Goal: Information Seeking & Learning: Learn about a topic

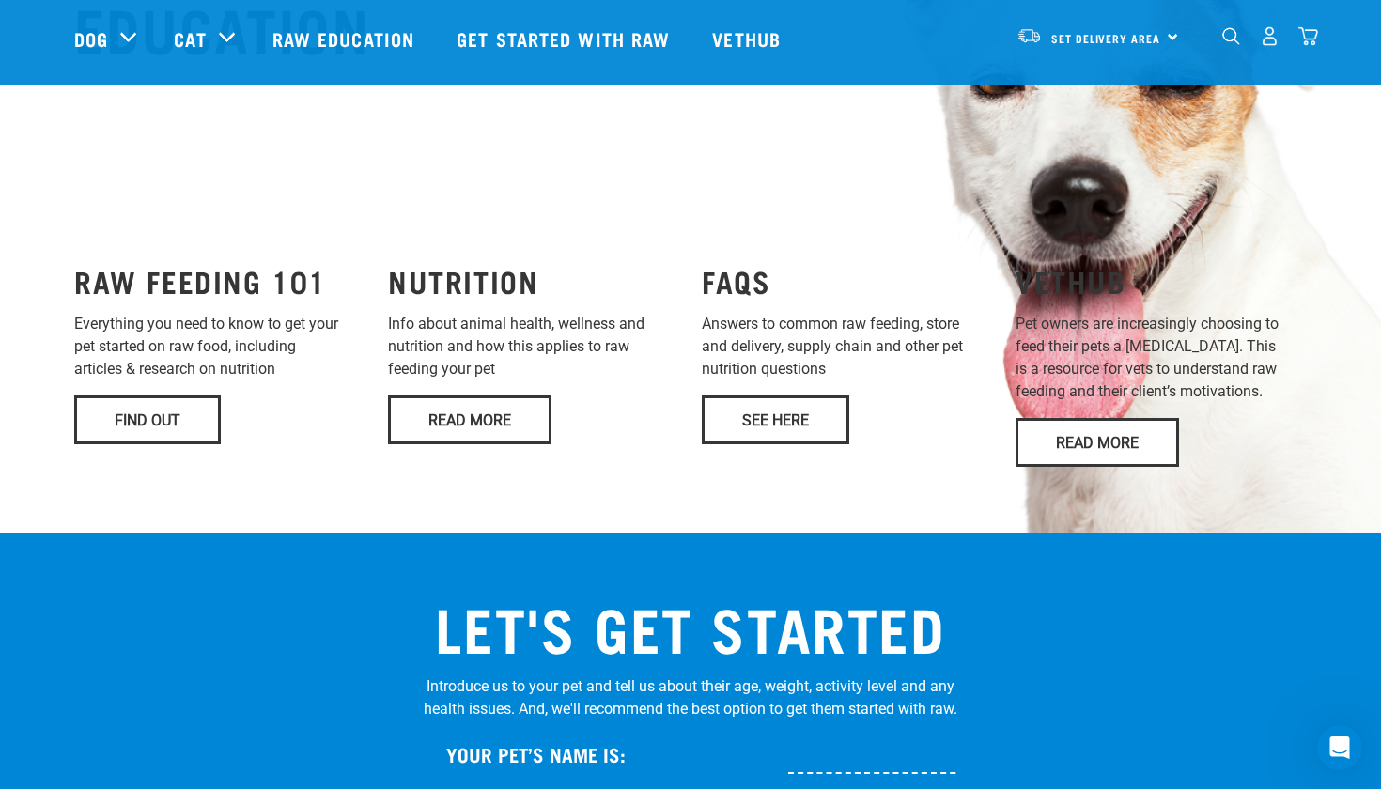
scroll to position [1413, 0]
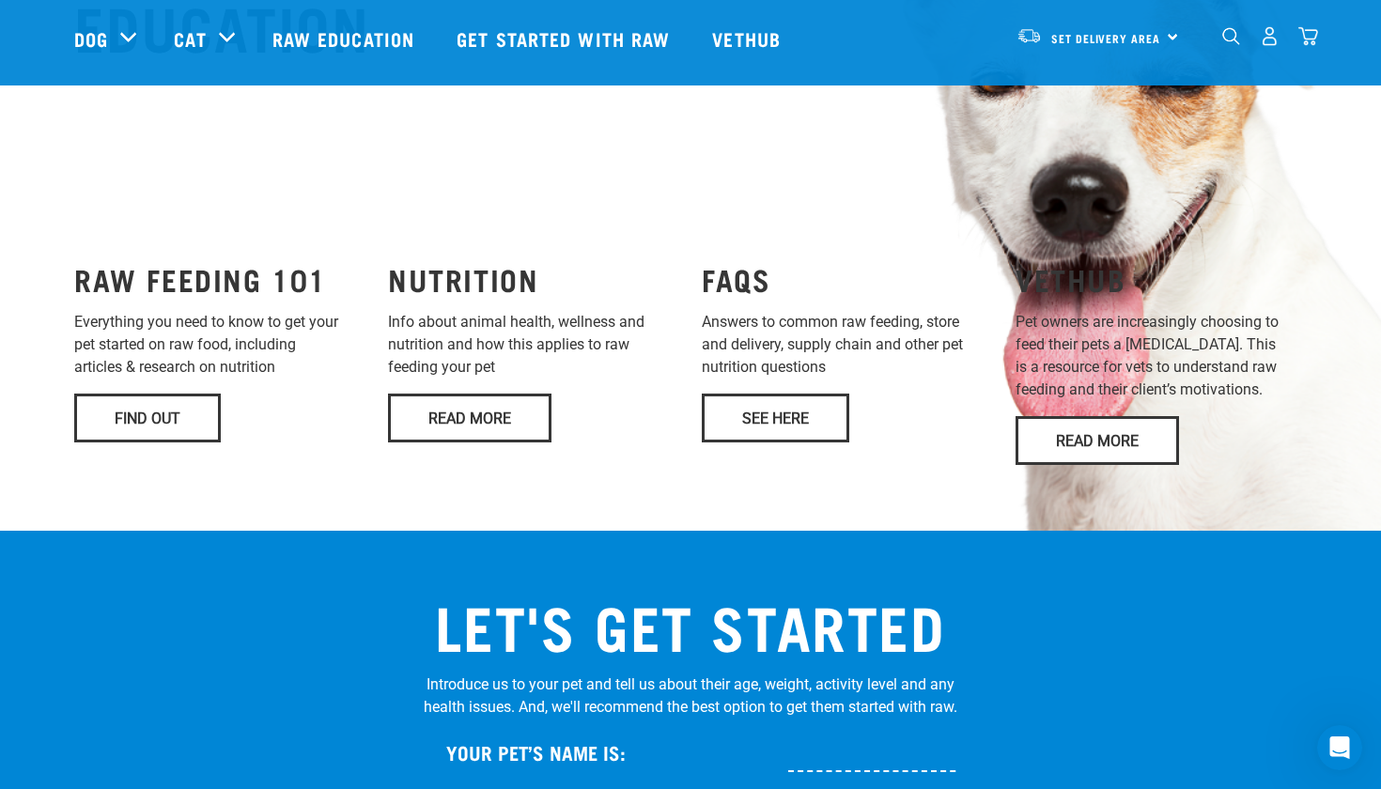
click at [186, 443] on link "Find Out" at bounding box center [147, 418] width 147 height 49
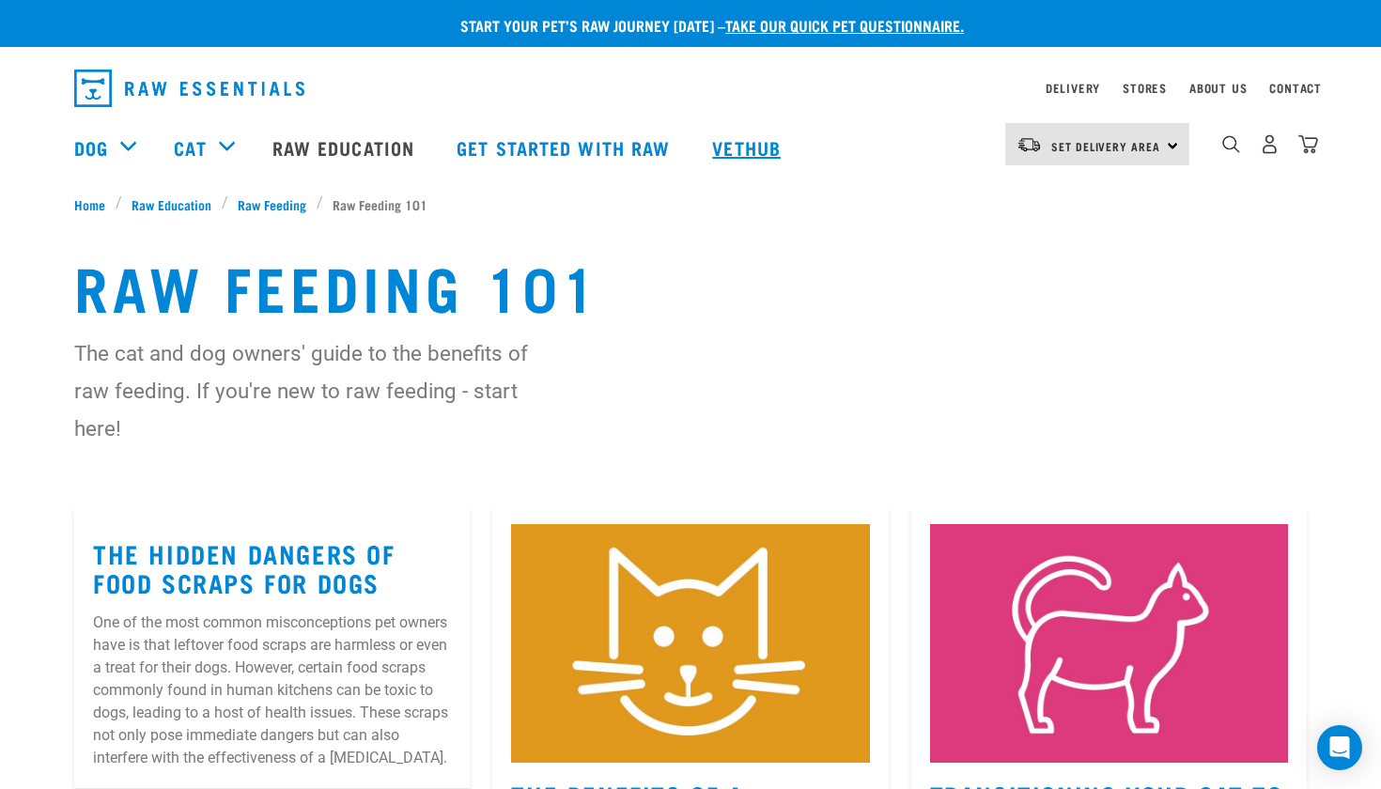
click at [804, 143] on link "Vethub" at bounding box center [748, 147] width 111 height 75
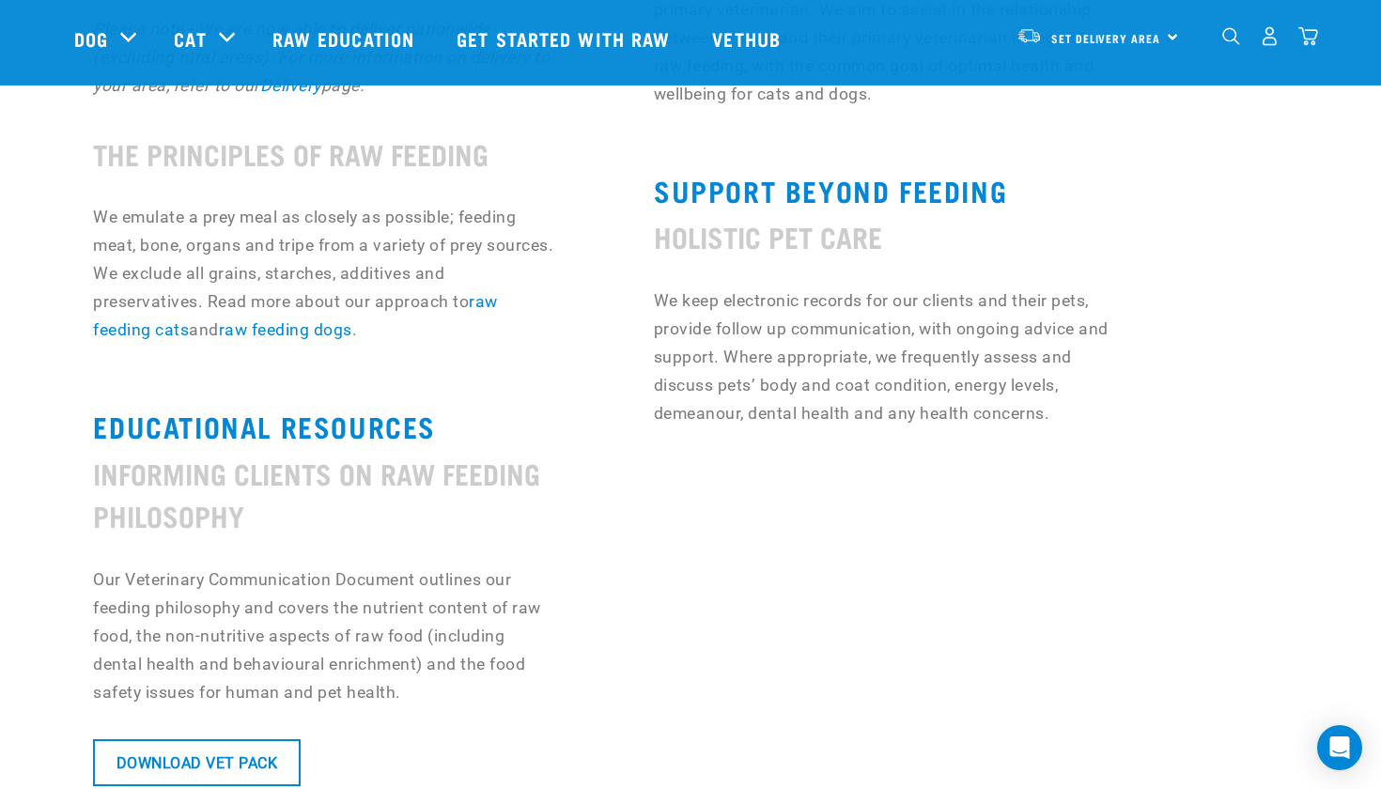
scroll to position [1275, 85]
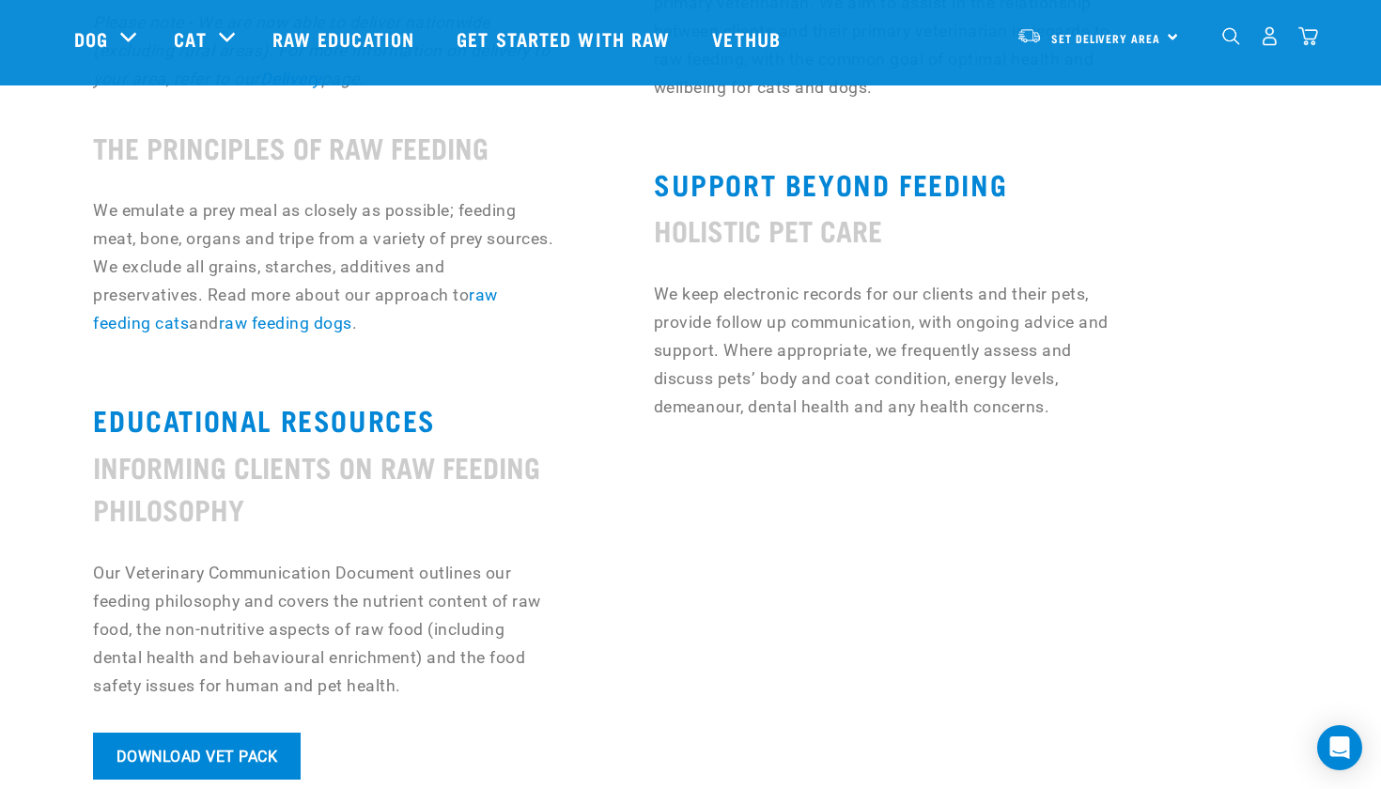
click at [226, 758] on link "Download Vet Pack" at bounding box center [196, 756] width 207 height 47
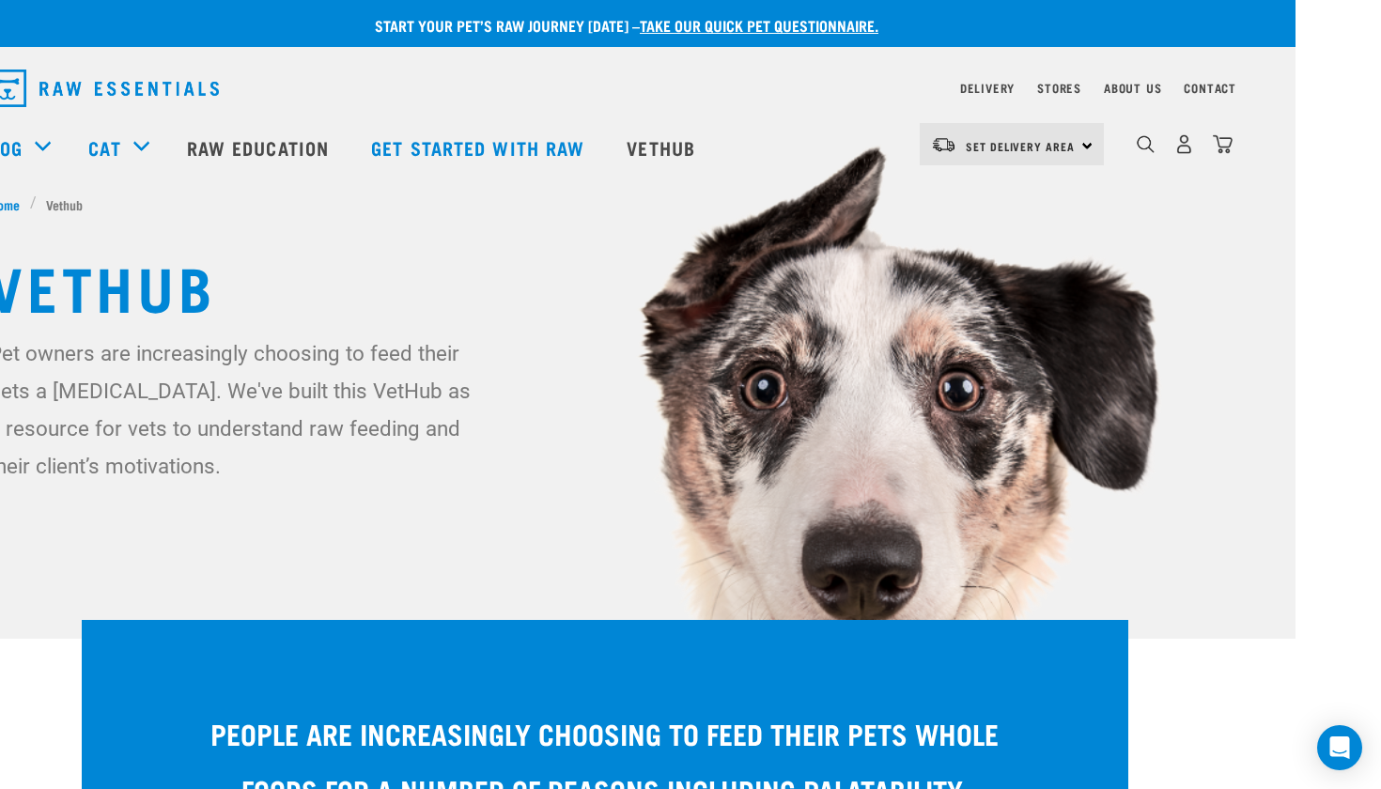
scroll to position [0, 85]
click at [310, 146] on link "Raw Education" at bounding box center [260, 147] width 184 height 75
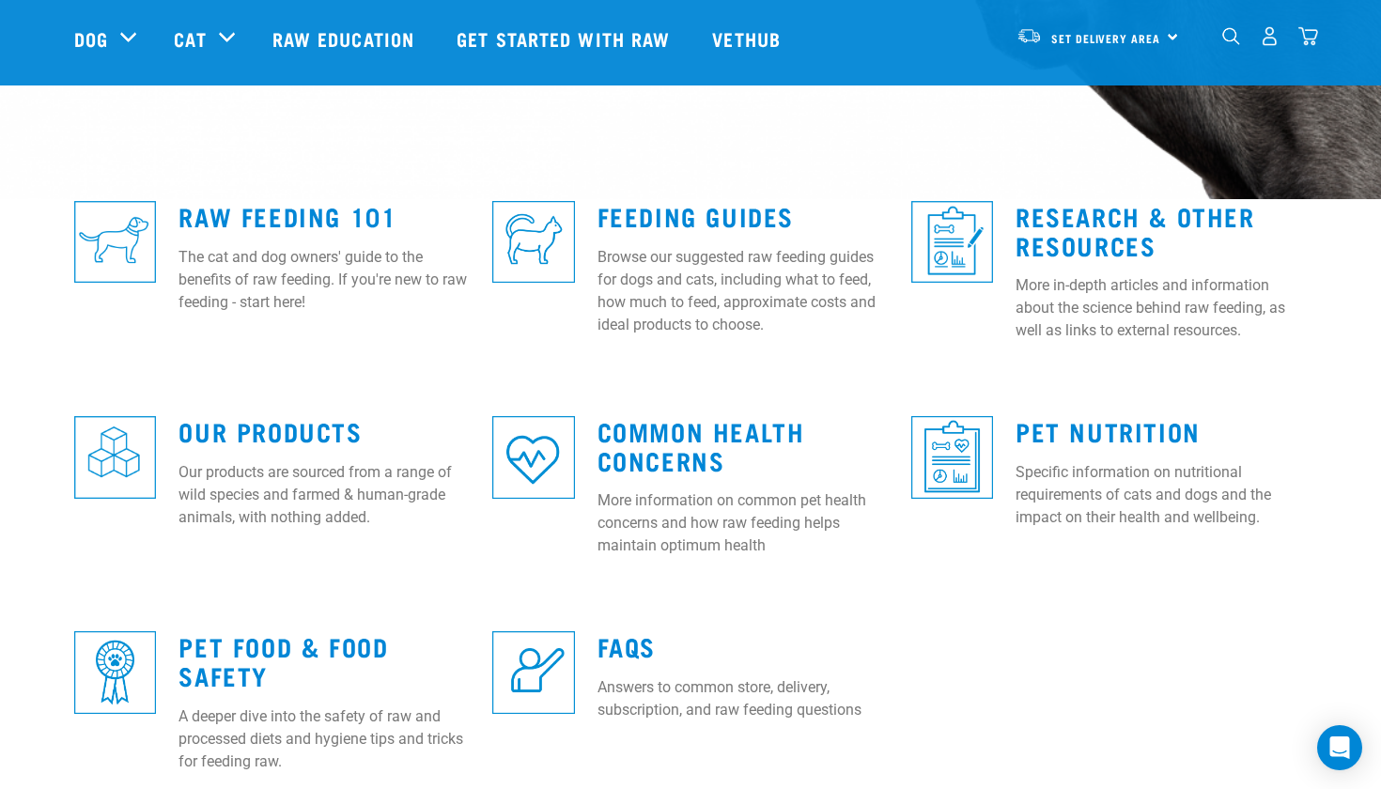
scroll to position [444, 0]
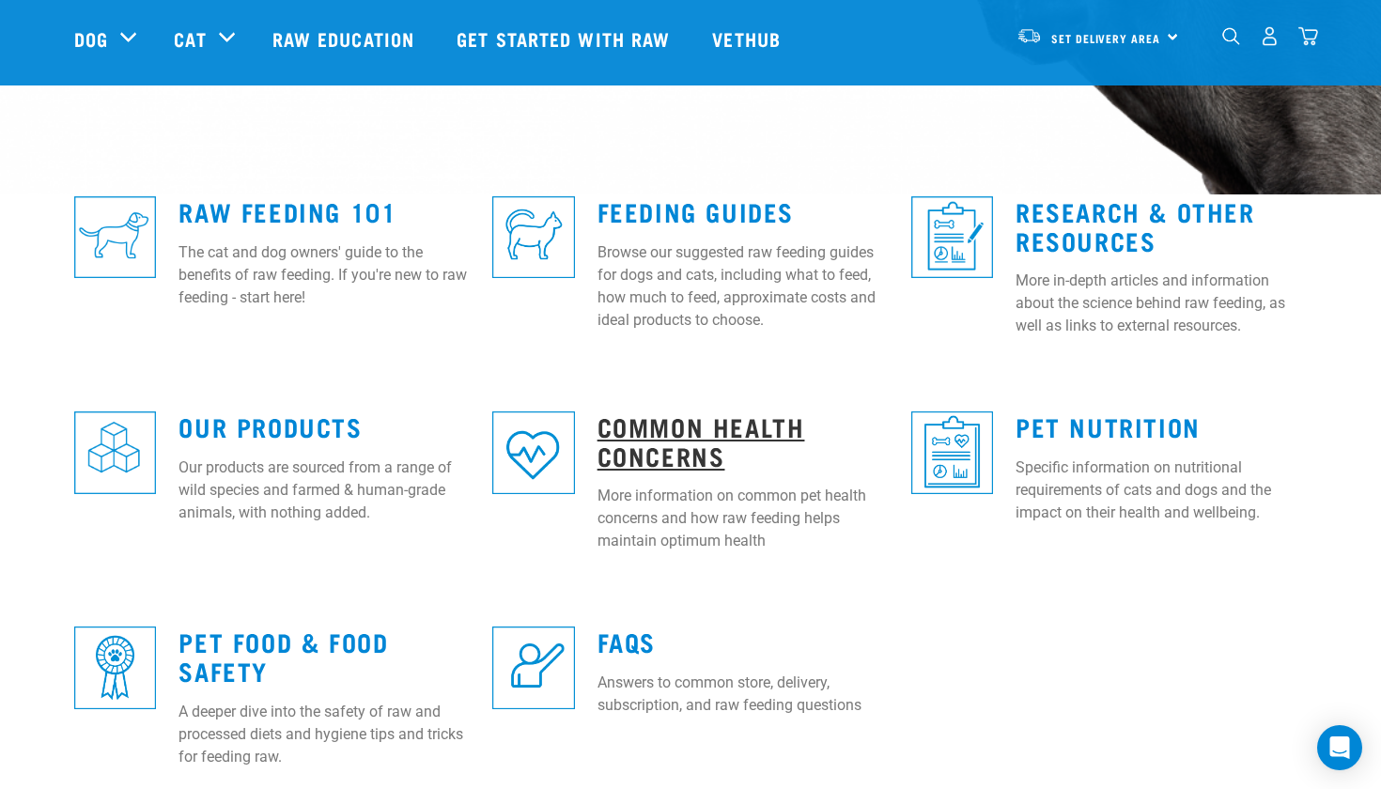
click at [683, 423] on link "Common Health Concerns" at bounding box center [702, 440] width 208 height 43
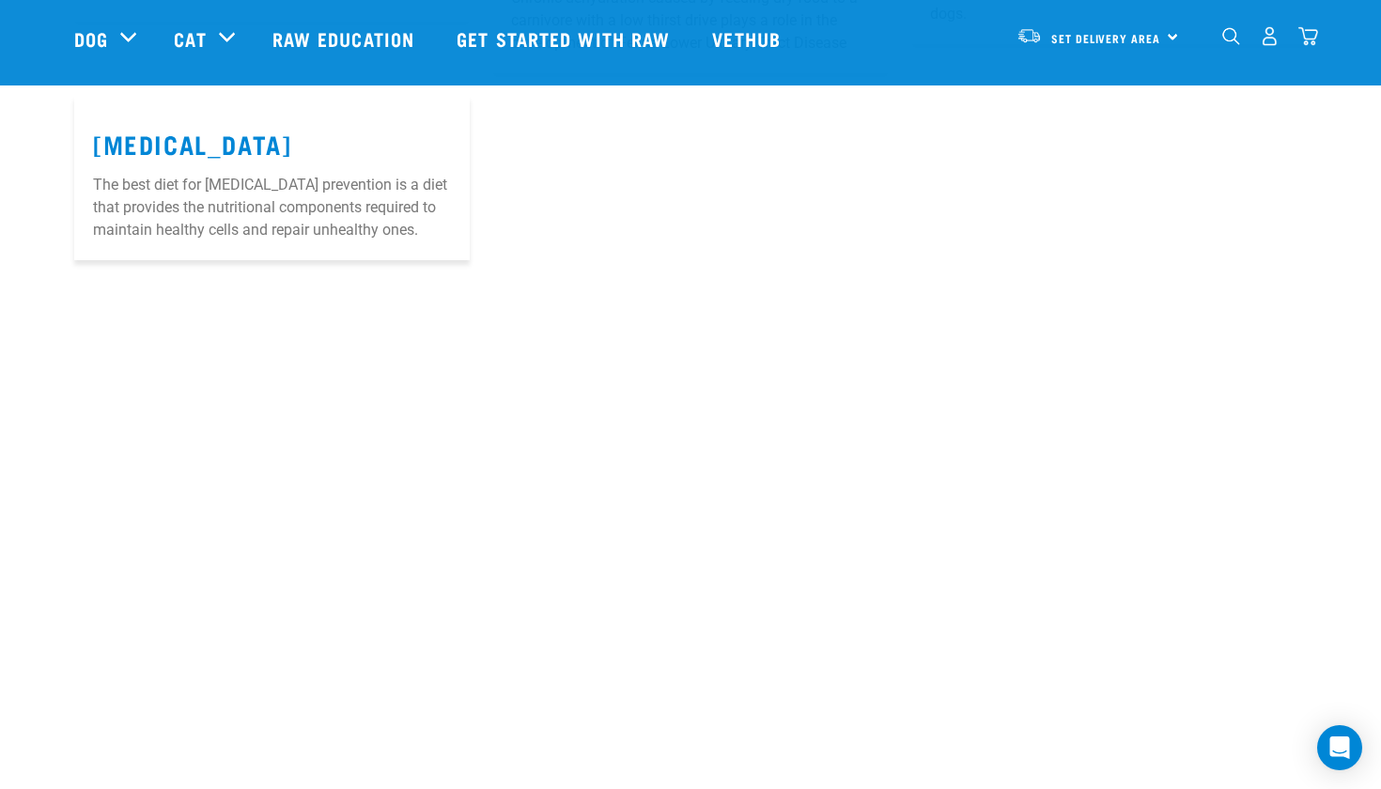
scroll to position [2037, 0]
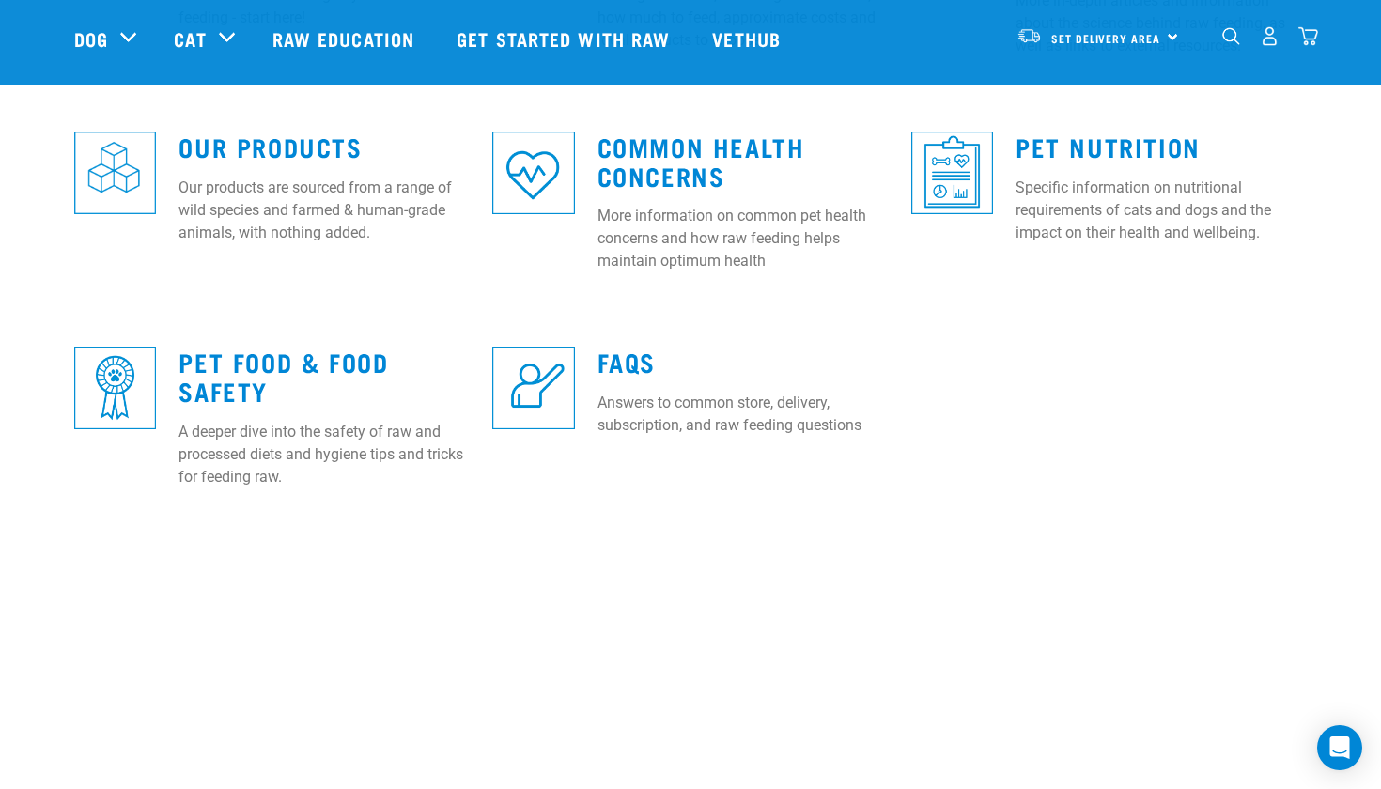
scroll to position [729, 0]
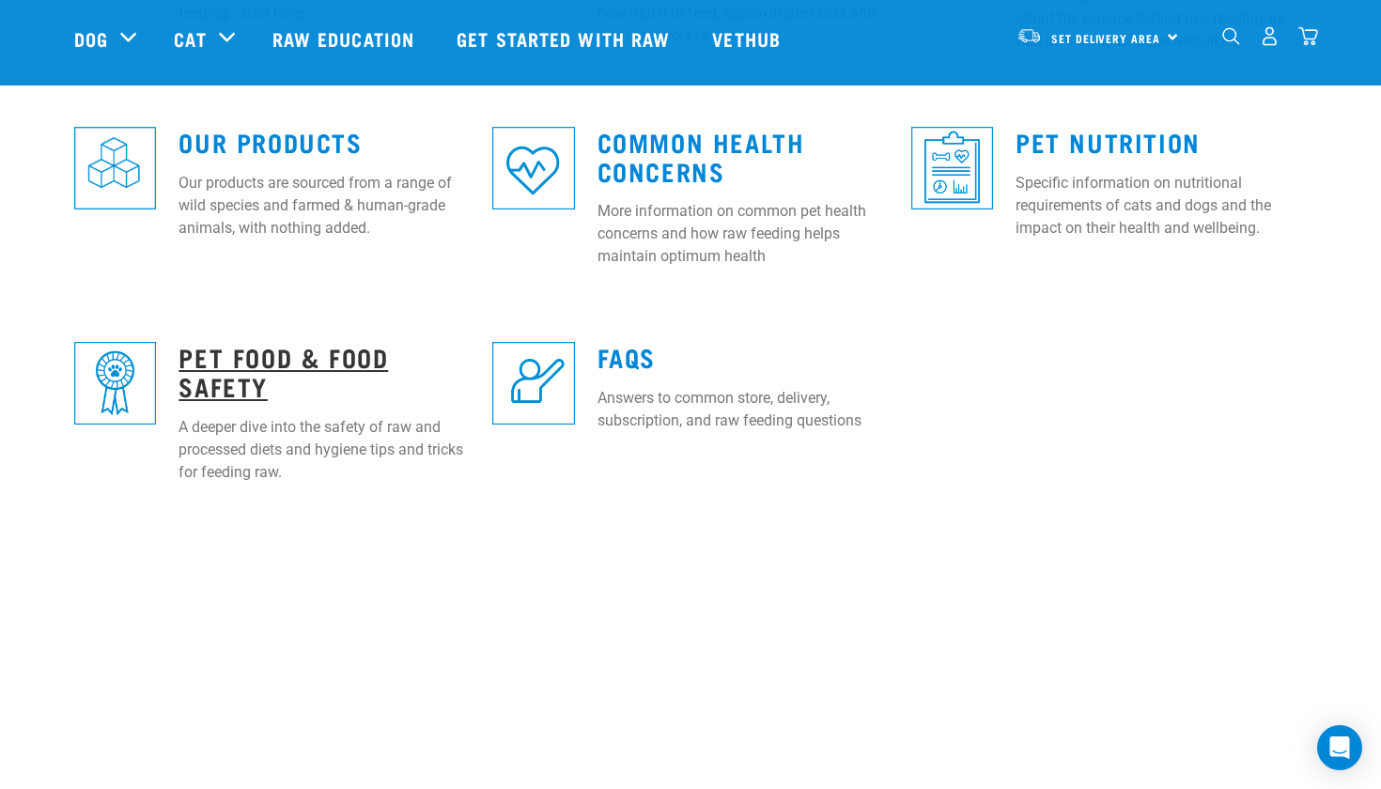
click at [359, 352] on link "Pet Food & Food Safety" at bounding box center [284, 371] width 210 height 43
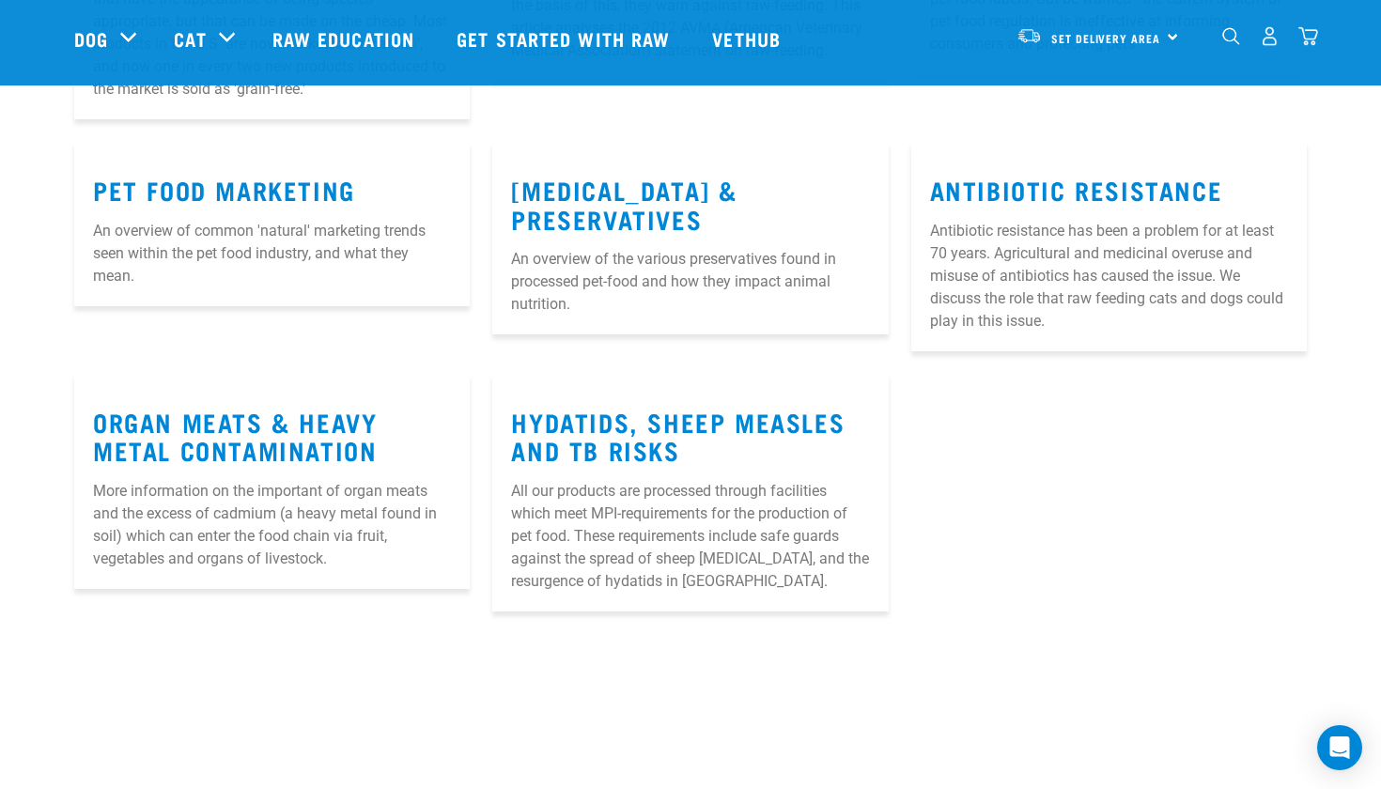
scroll to position [1092, 0]
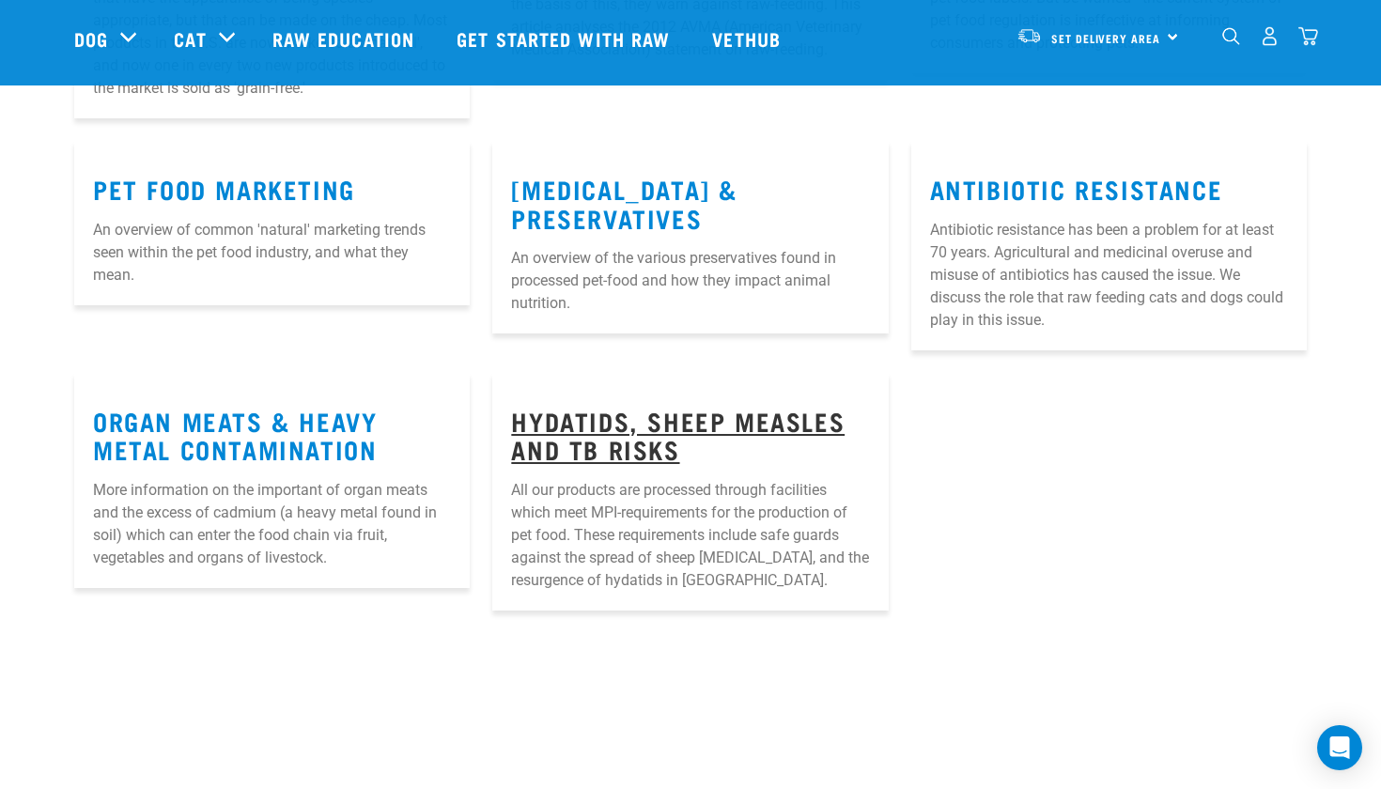
click at [608, 425] on link "Hydatids, Sheep Measles and TB Risks" at bounding box center [678, 434] width 334 height 43
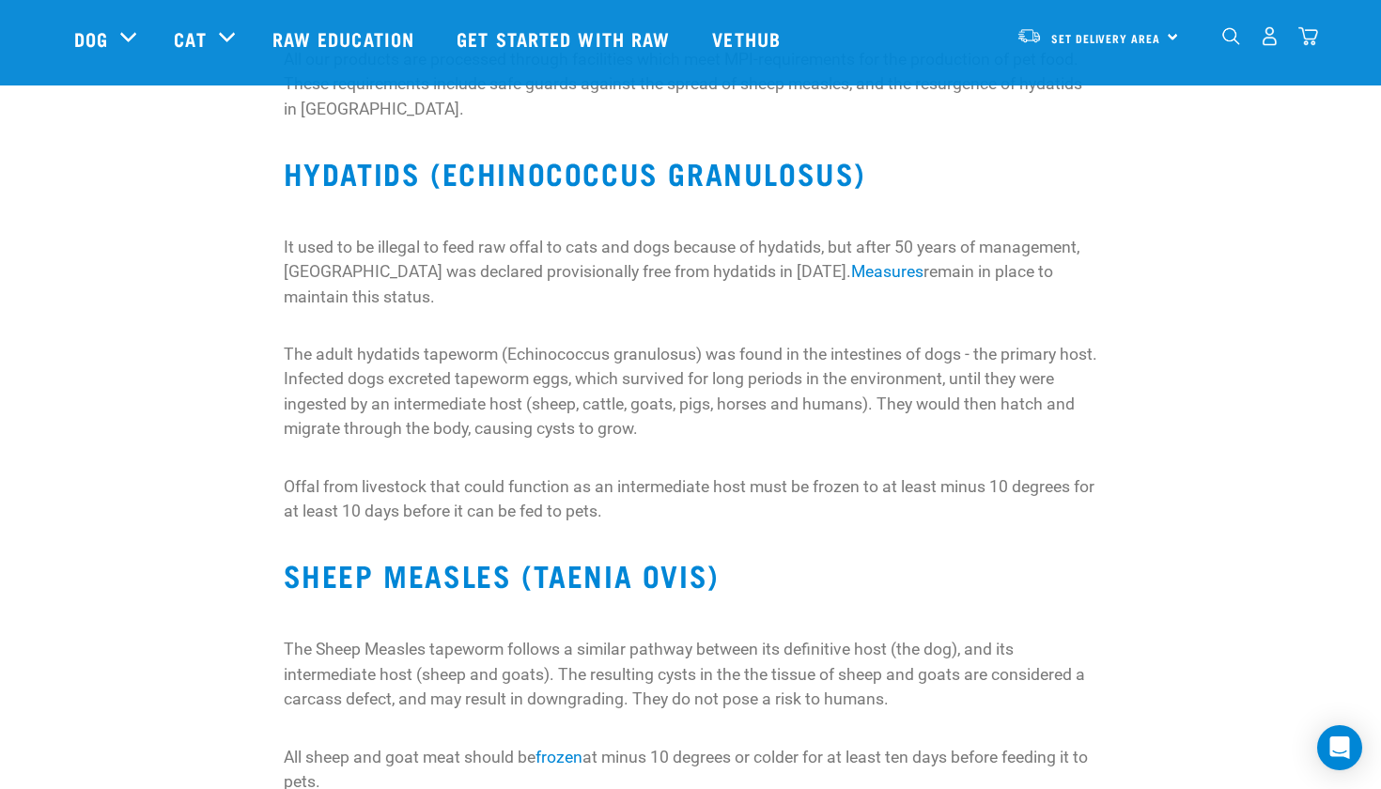
scroll to position [295, 0]
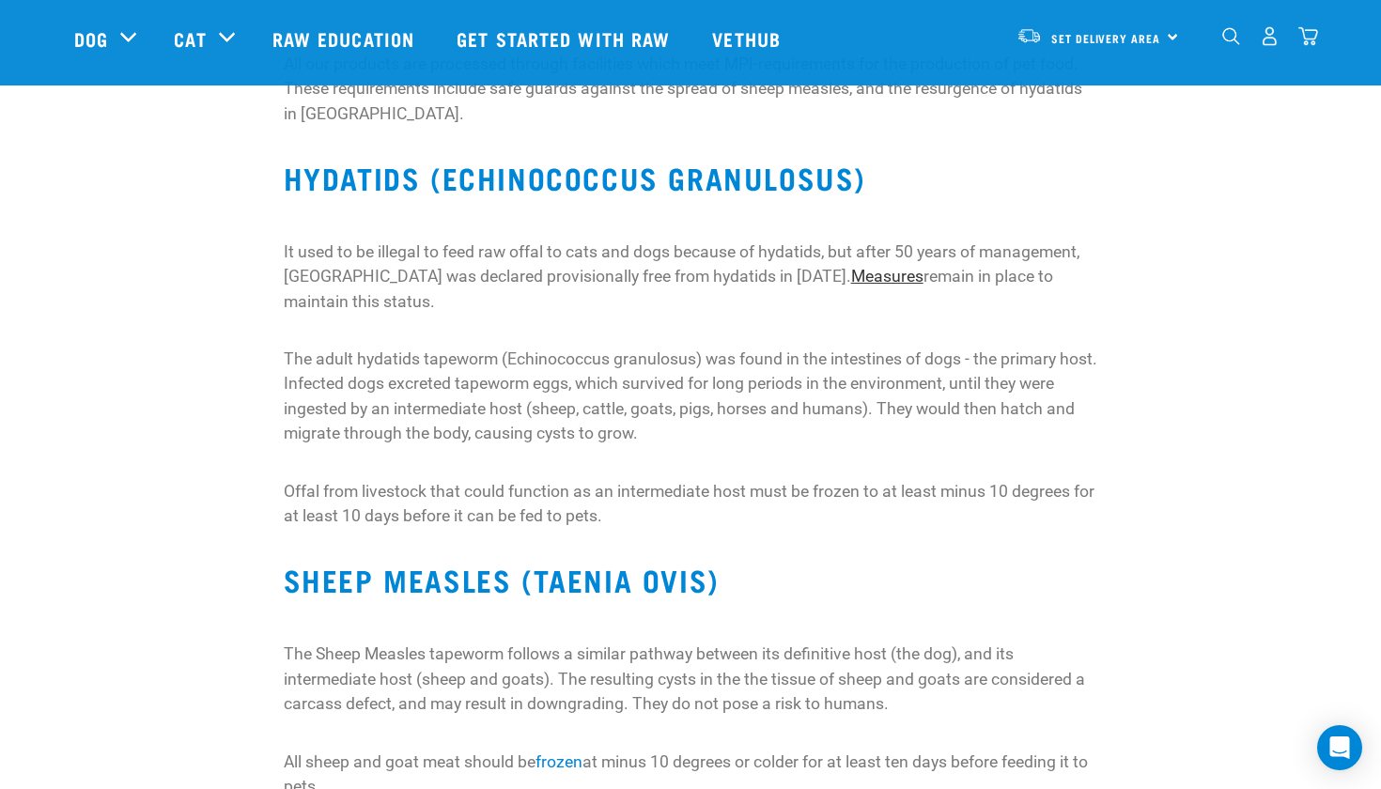
click at [916, 279] on link "Measures" at bounding box center [887, 276] width 72 height 19
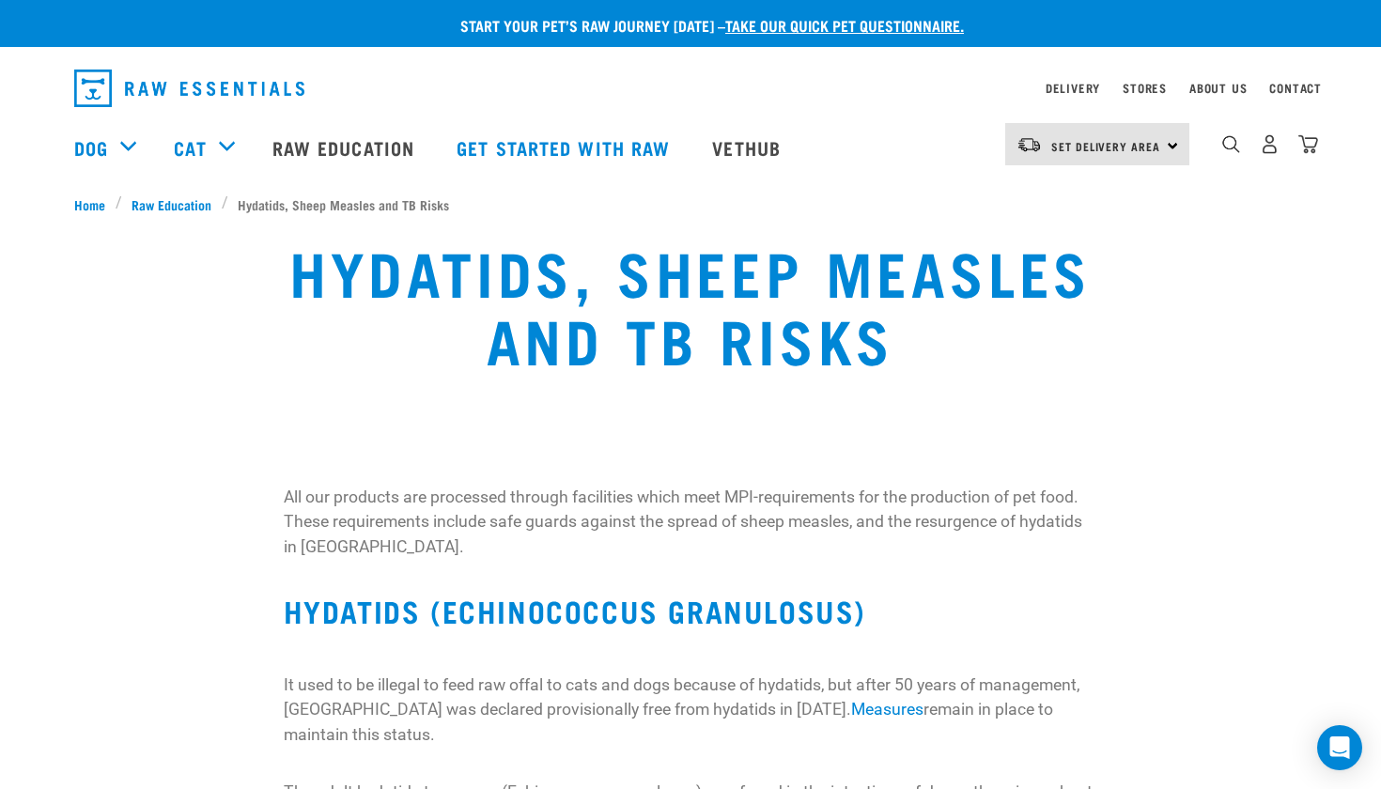
scroll to position [0, 0]
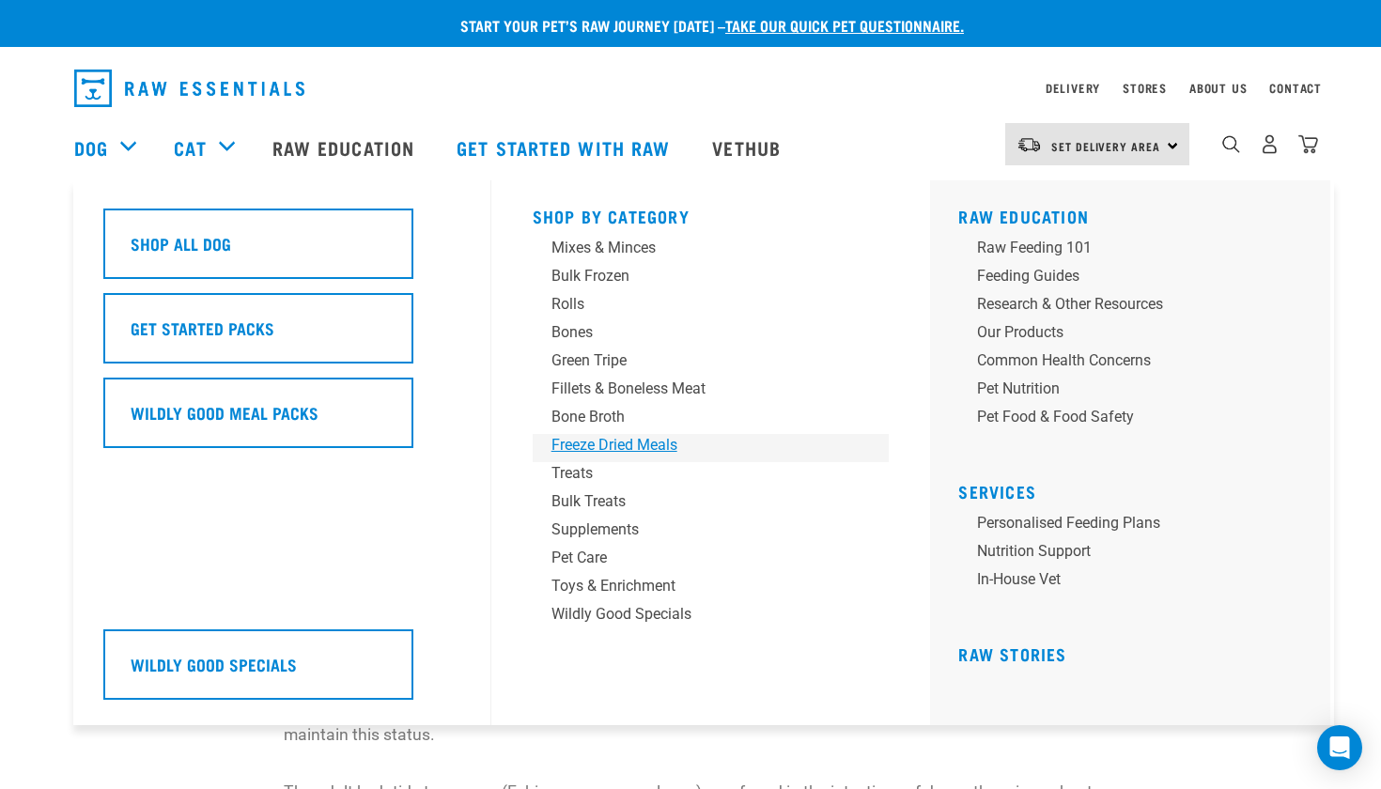
click at [629, 450] on div "Freeze Dried Meals" at bounding box center [698, 445] width 293 height 23
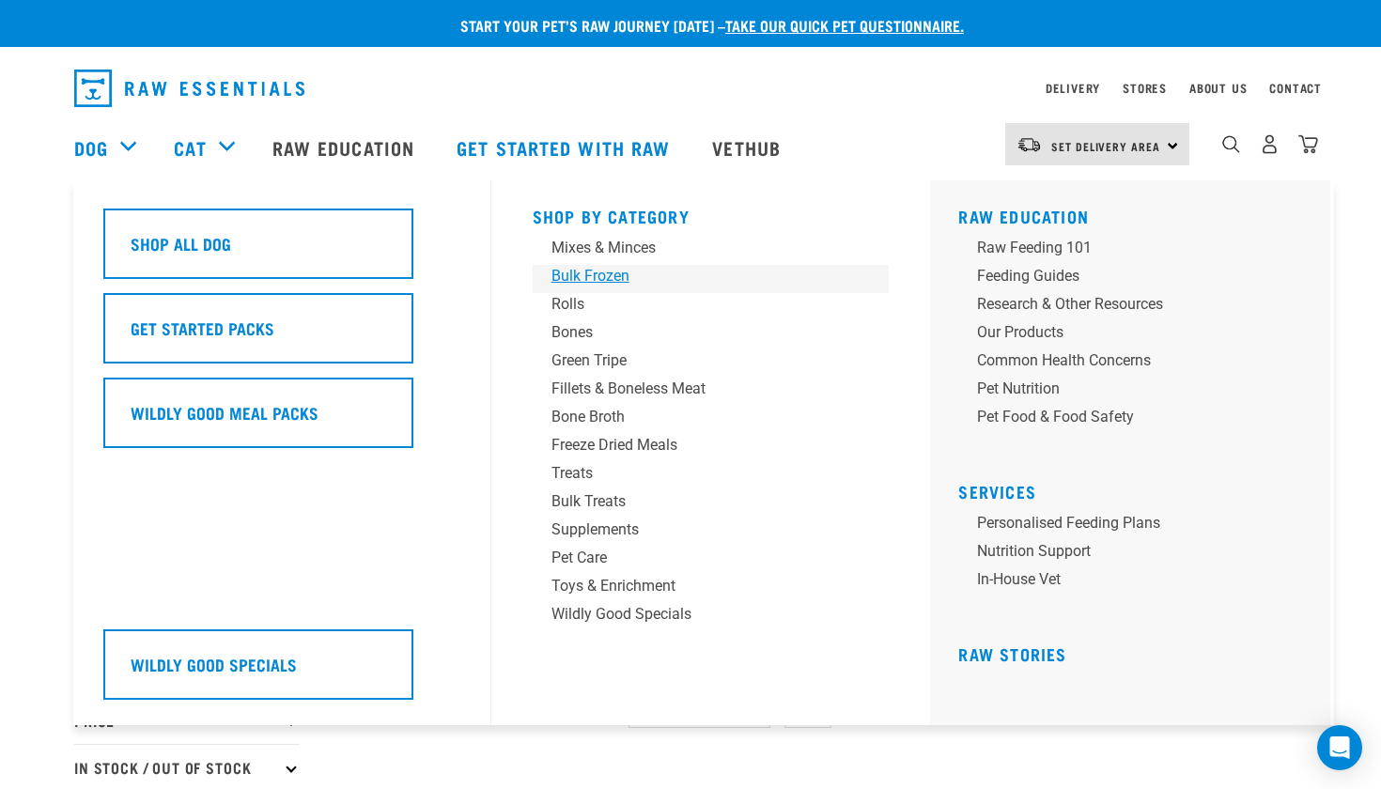
click at [603, 278] on div "Bulk Frozen" at bounding box center [698, 276] width 293 height 23
click at [604, 414] on div "Bone Broth" at bounding box center [698, 417] width 293 height 23
click at [653, 523] on div "Supplements" at bounding box center [698, 530] width 293 height 23
click at [571, 260] on link "Mixes & Minces" at bounding box center [711, 251] width 357 height 28
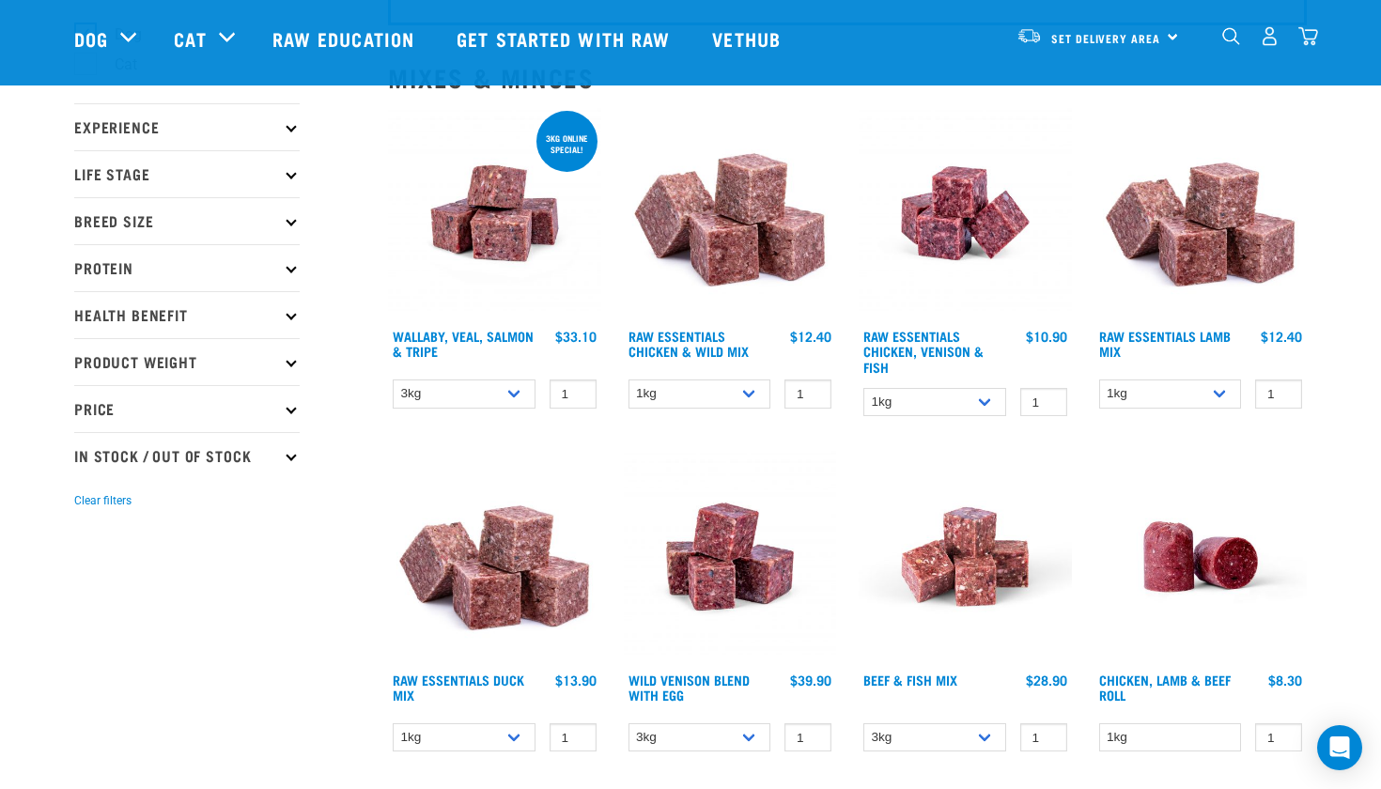
scroll to position [174, 0]
click at [930, 339] on link "Raw Essentials Chicken, Venison & Fish" at bounding box center [923, 351] width 120 height 37
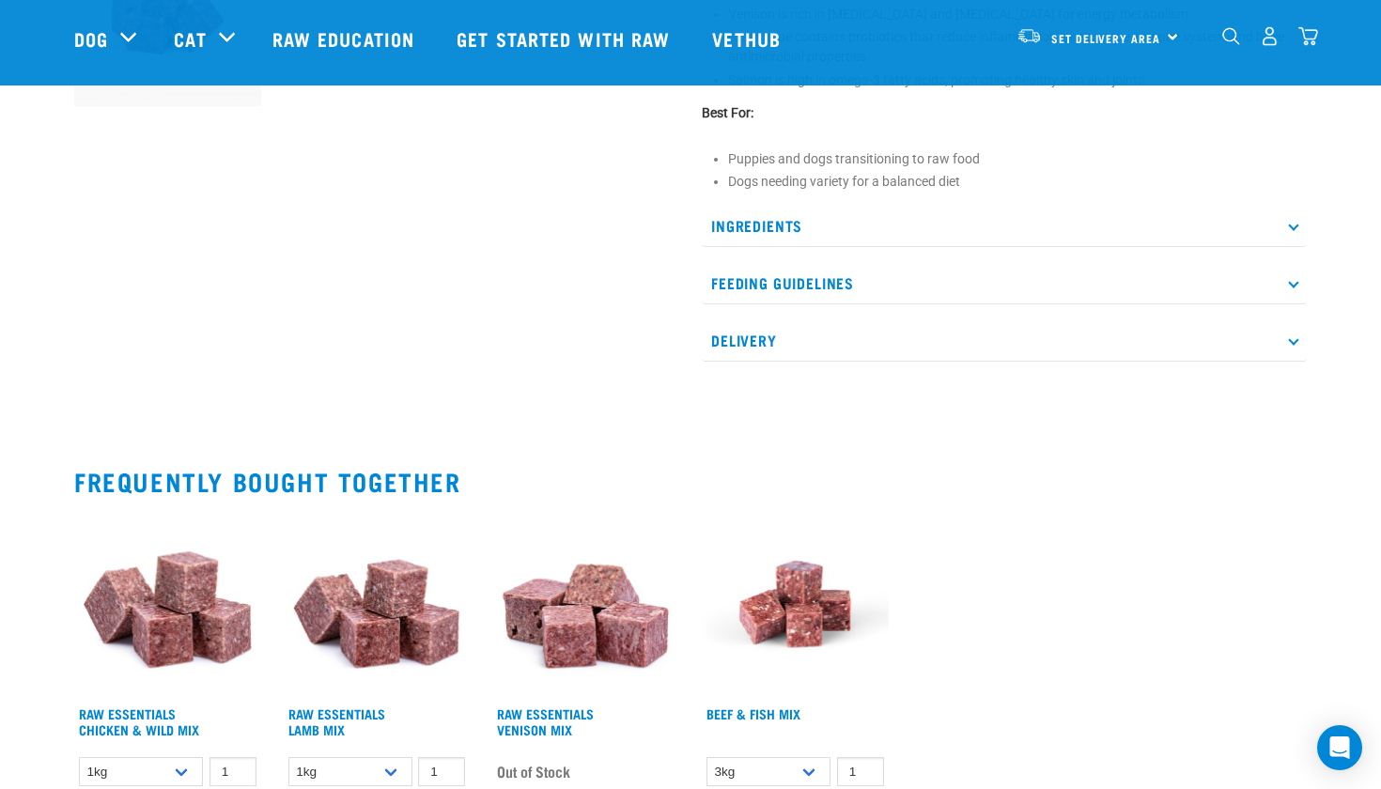
scroll to position [841, 0]
click at [803, 299] on p "Feeding Guidelines" at bounding box center [1004, 284] width 605 height 42
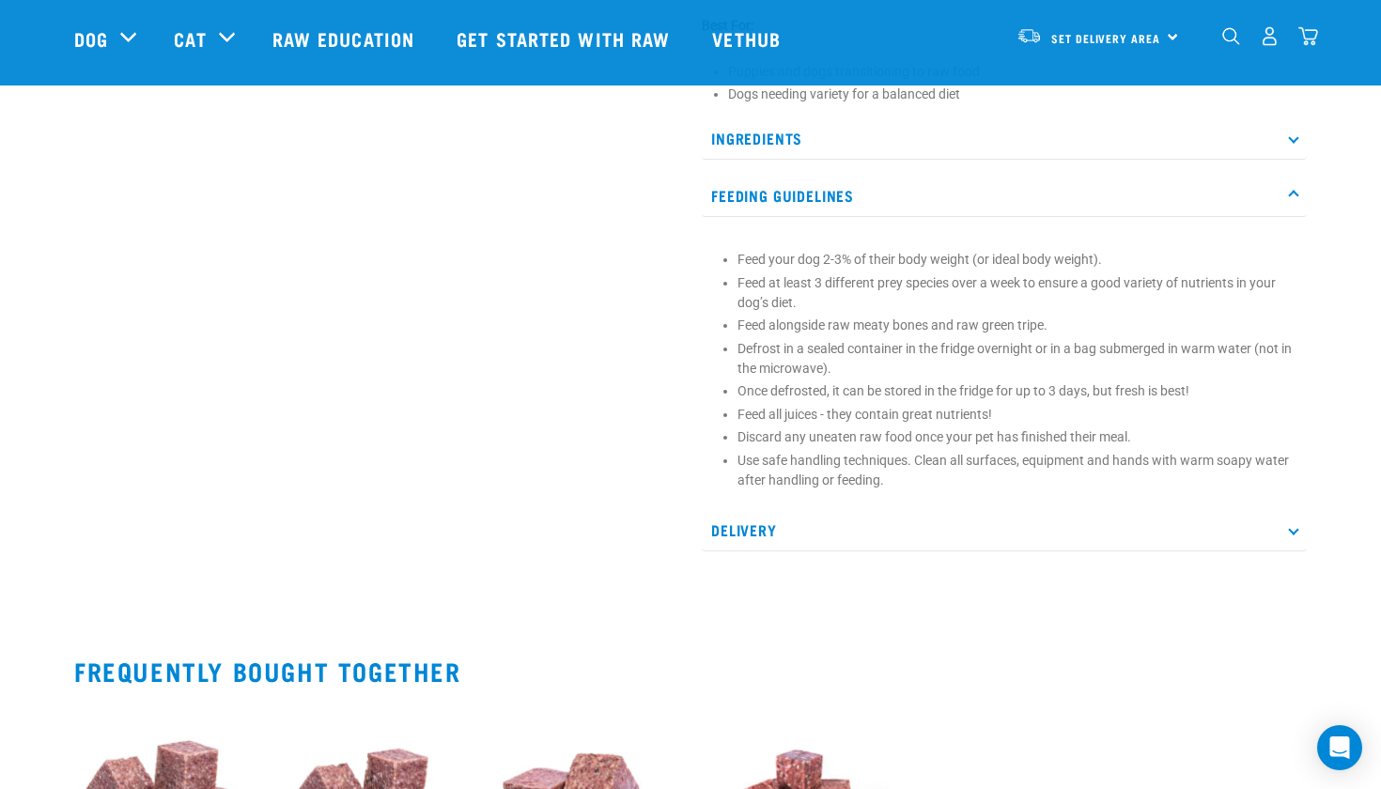
scroll to position [924, 0]
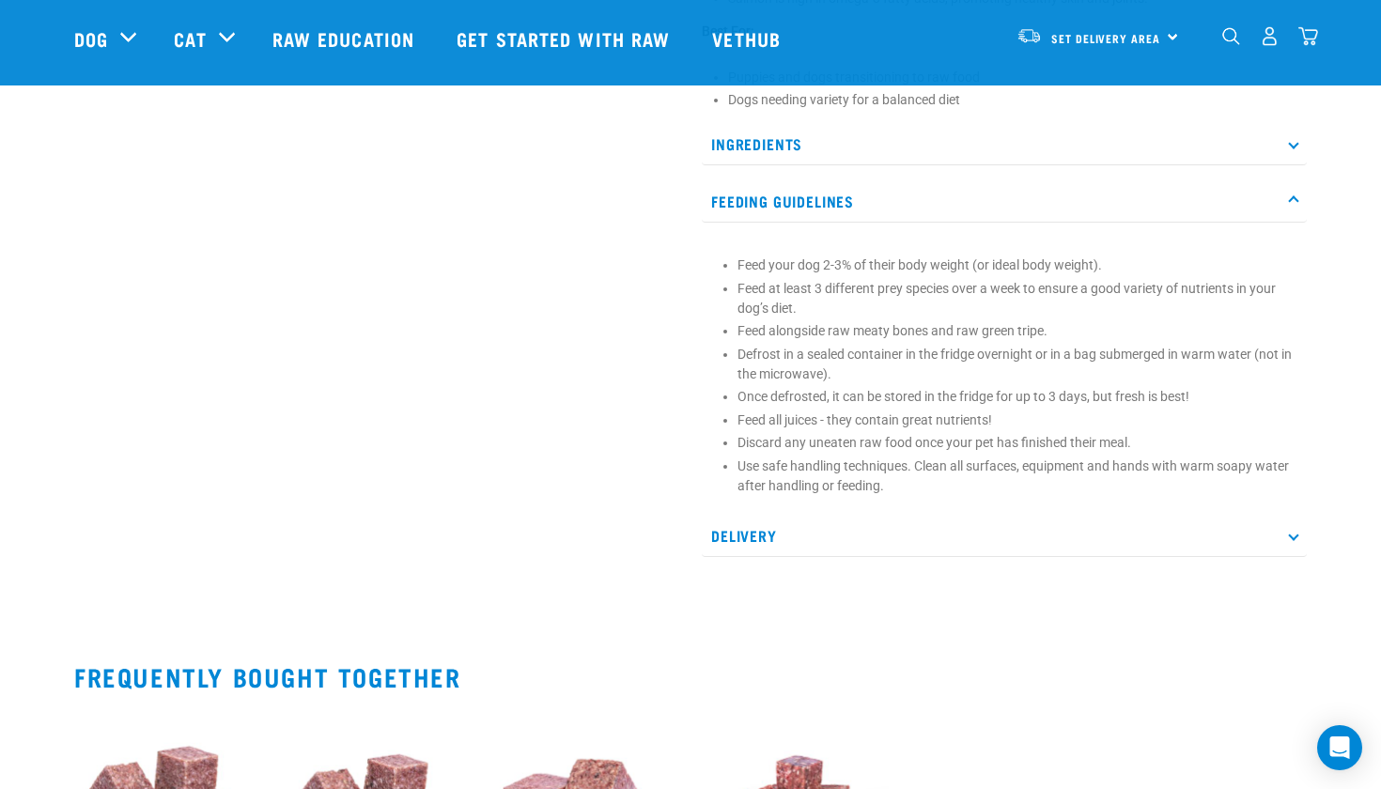
click at [758, 552] on p "Delivery" at bounding box center [1004, 536] width 605 height 42
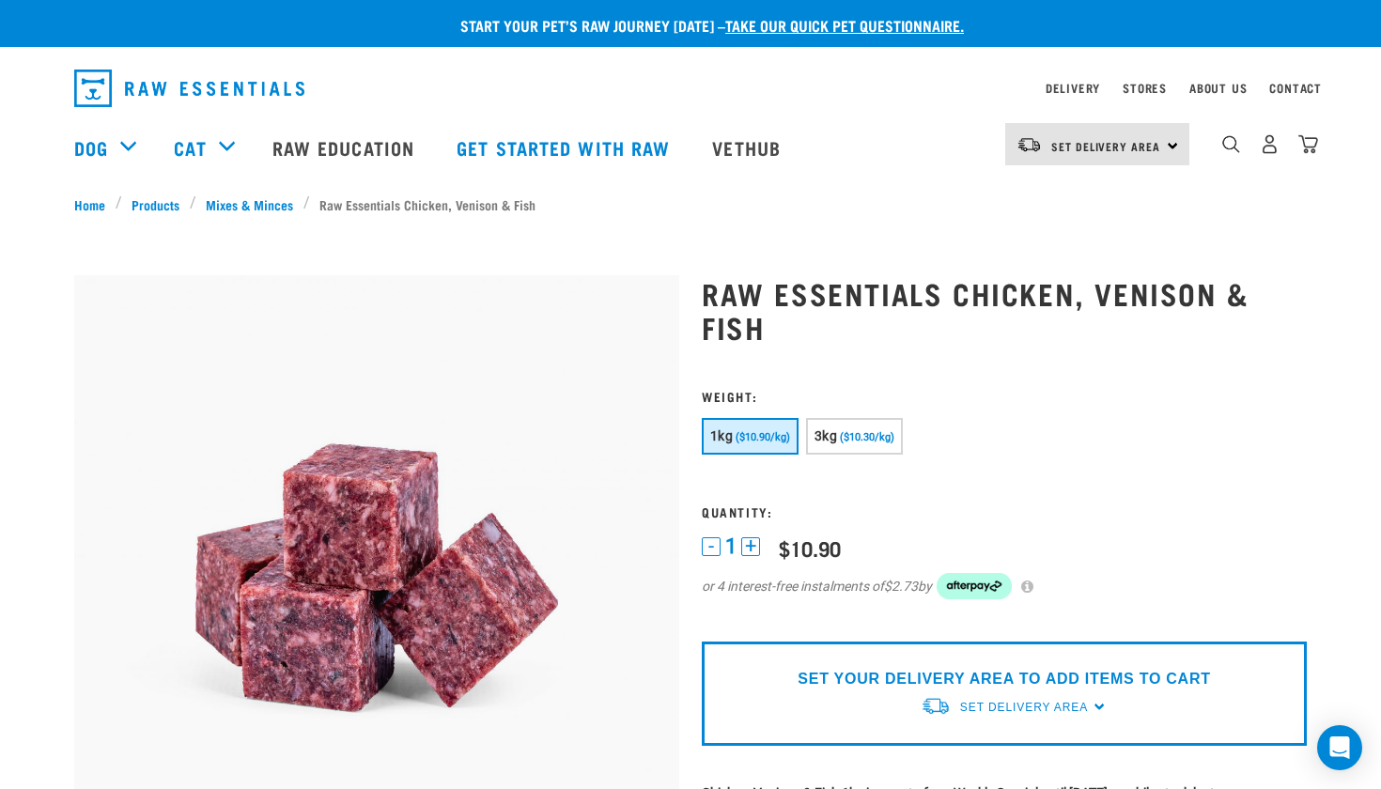
scroll to position [0, 0]
click at [349, 146] on link "Raw Education" at bounding box center [346, 147] width 184 height 75
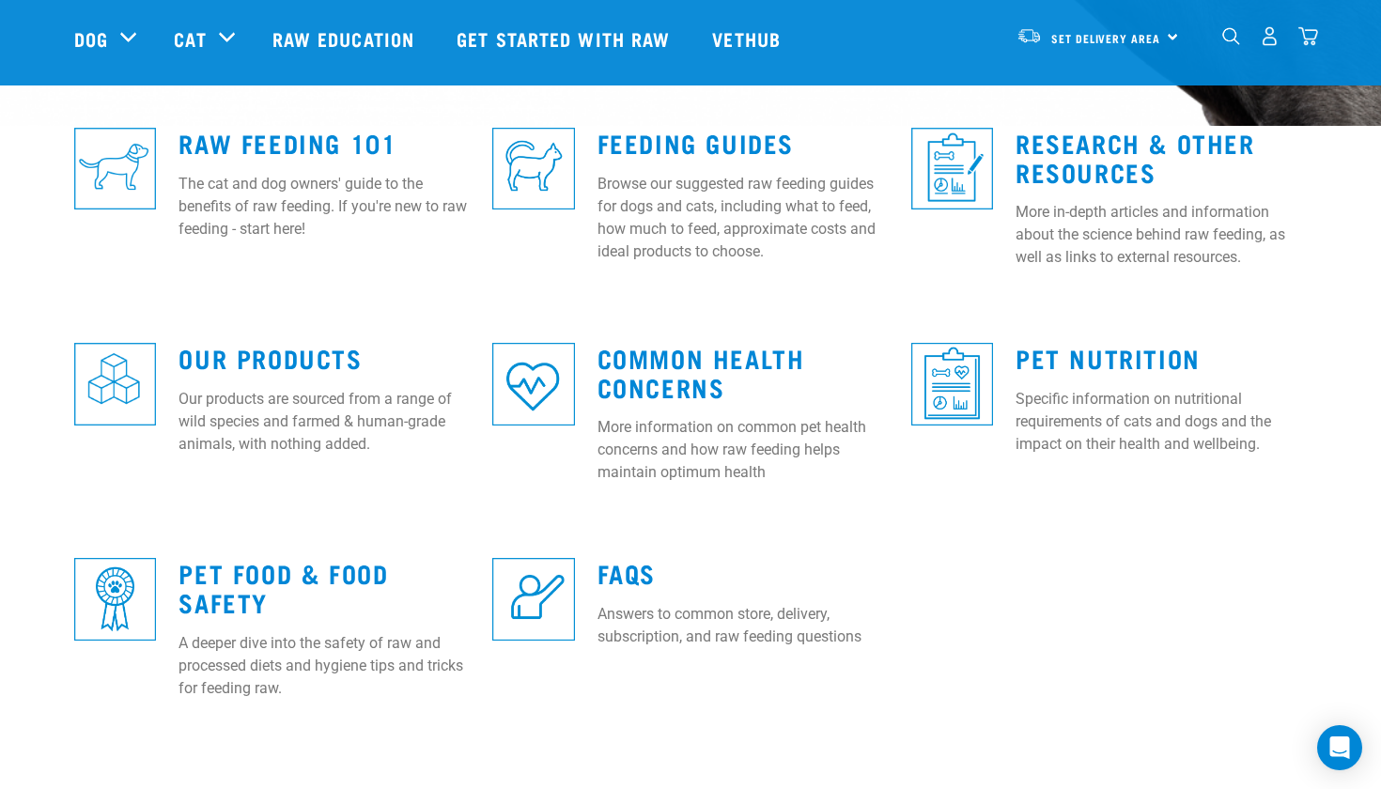
scroll to position [513, 0]
click at [274, 354] on link "Our Products" at bounding box center [270, 357] width 183 height 14
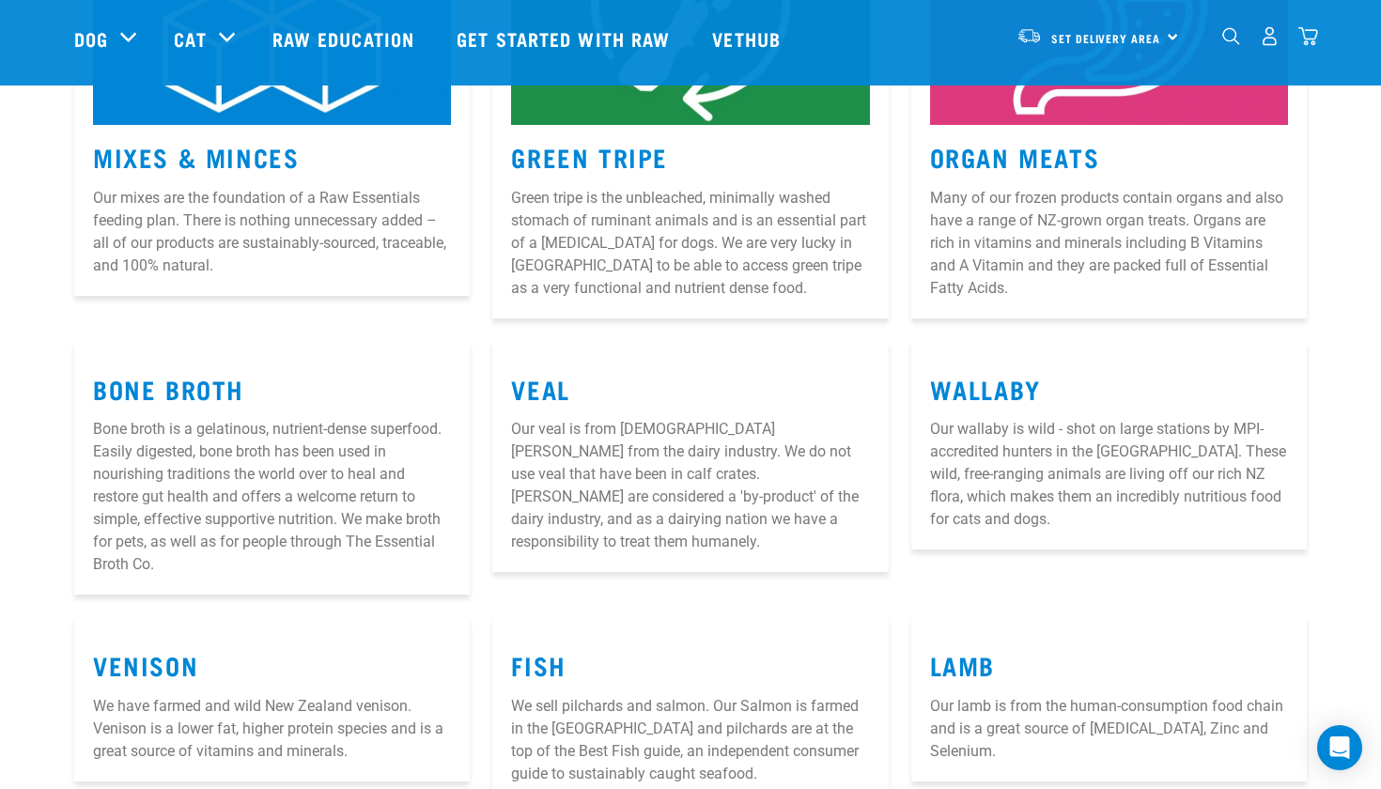
scroll to position [451, 0]
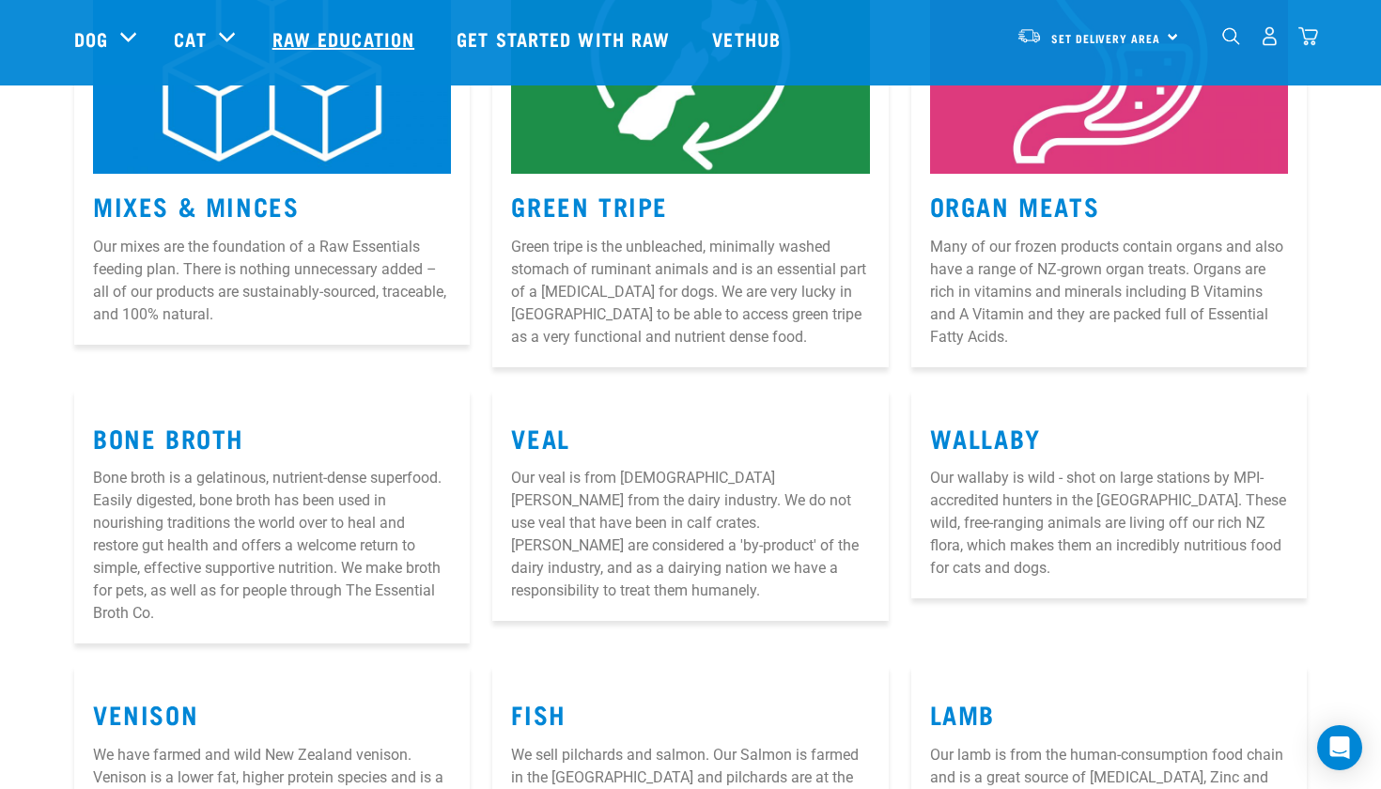
click at [381, 42] on link "Raw Education" at bounding box center [346, 38] width 184 height 75
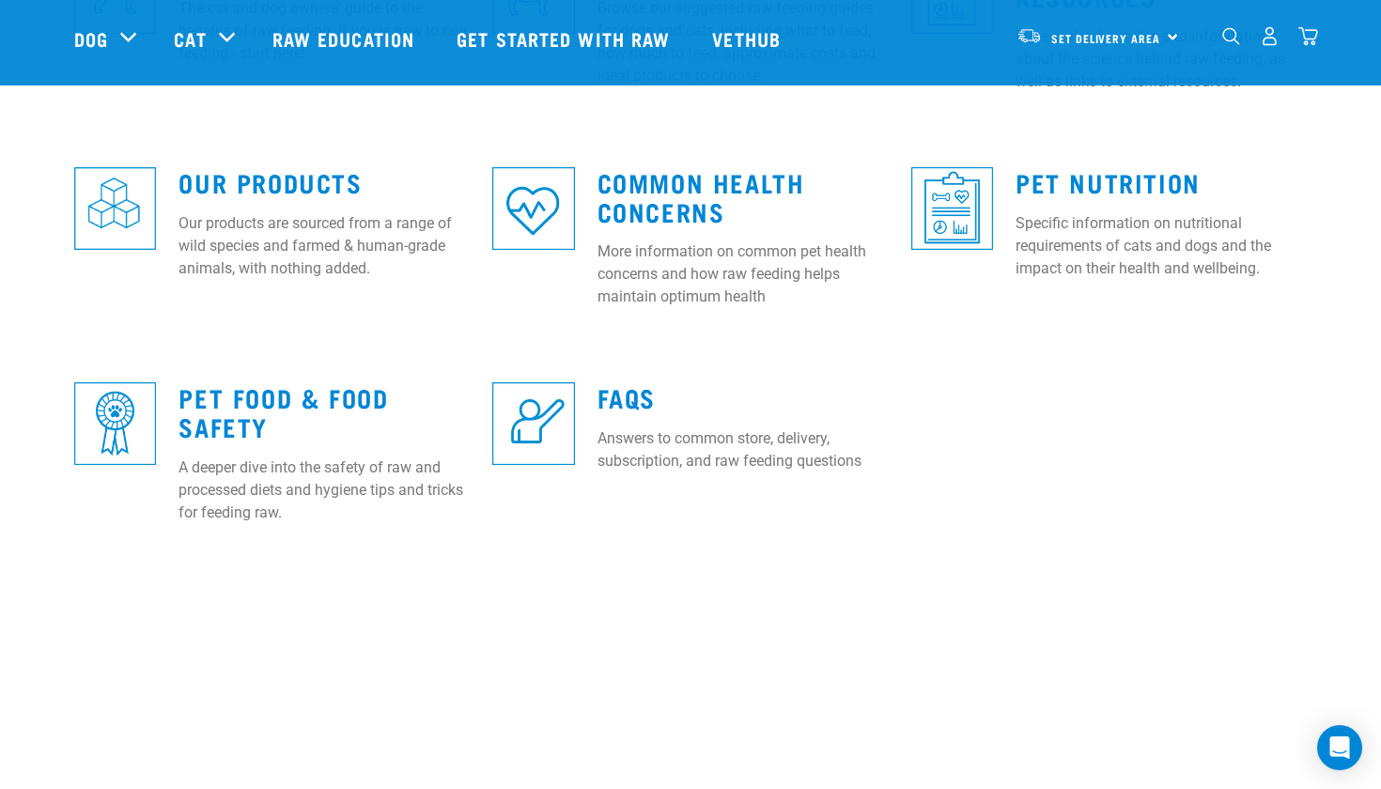
scroll to position [708, 0]
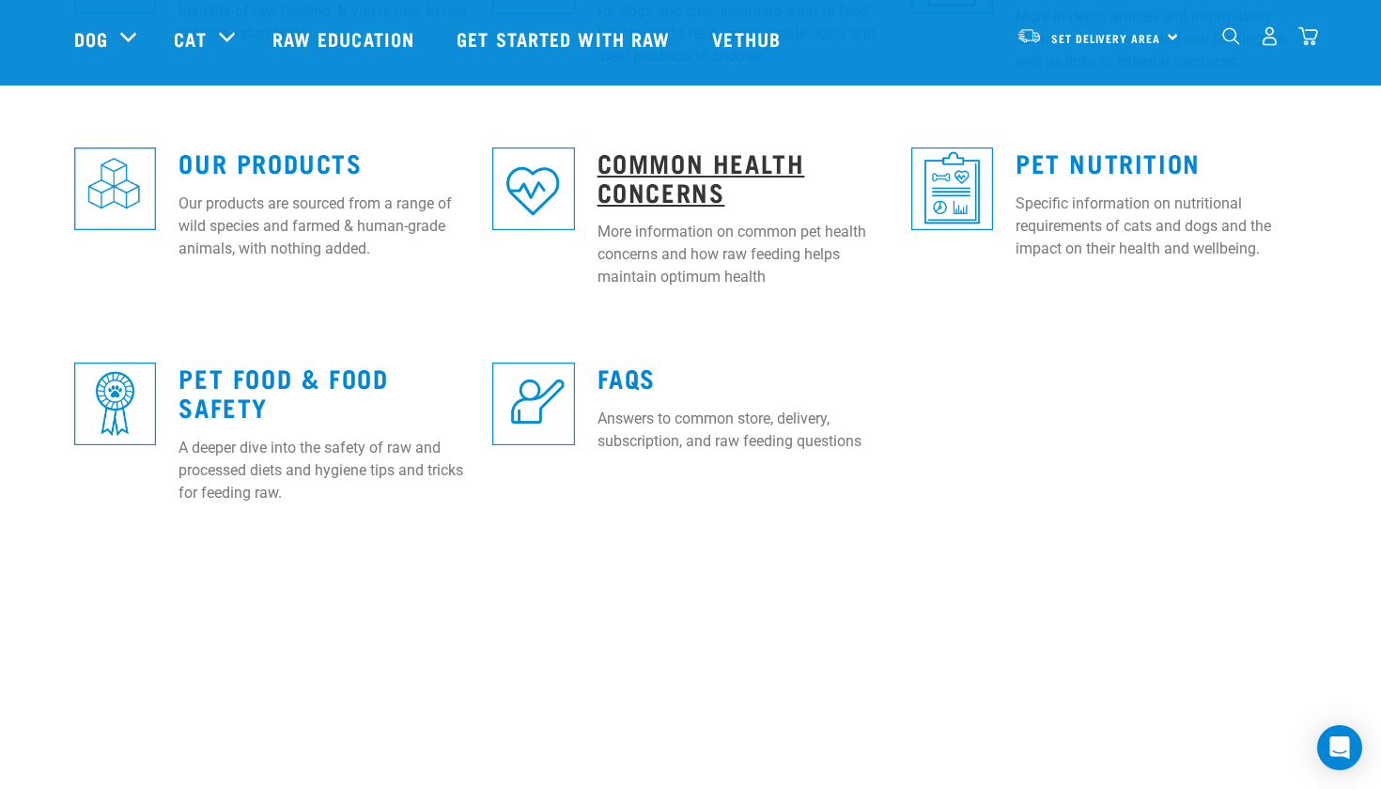
click at [649, 194] on link "Common Health Concerns" at bounding box center [702, 176] width 208 height 43
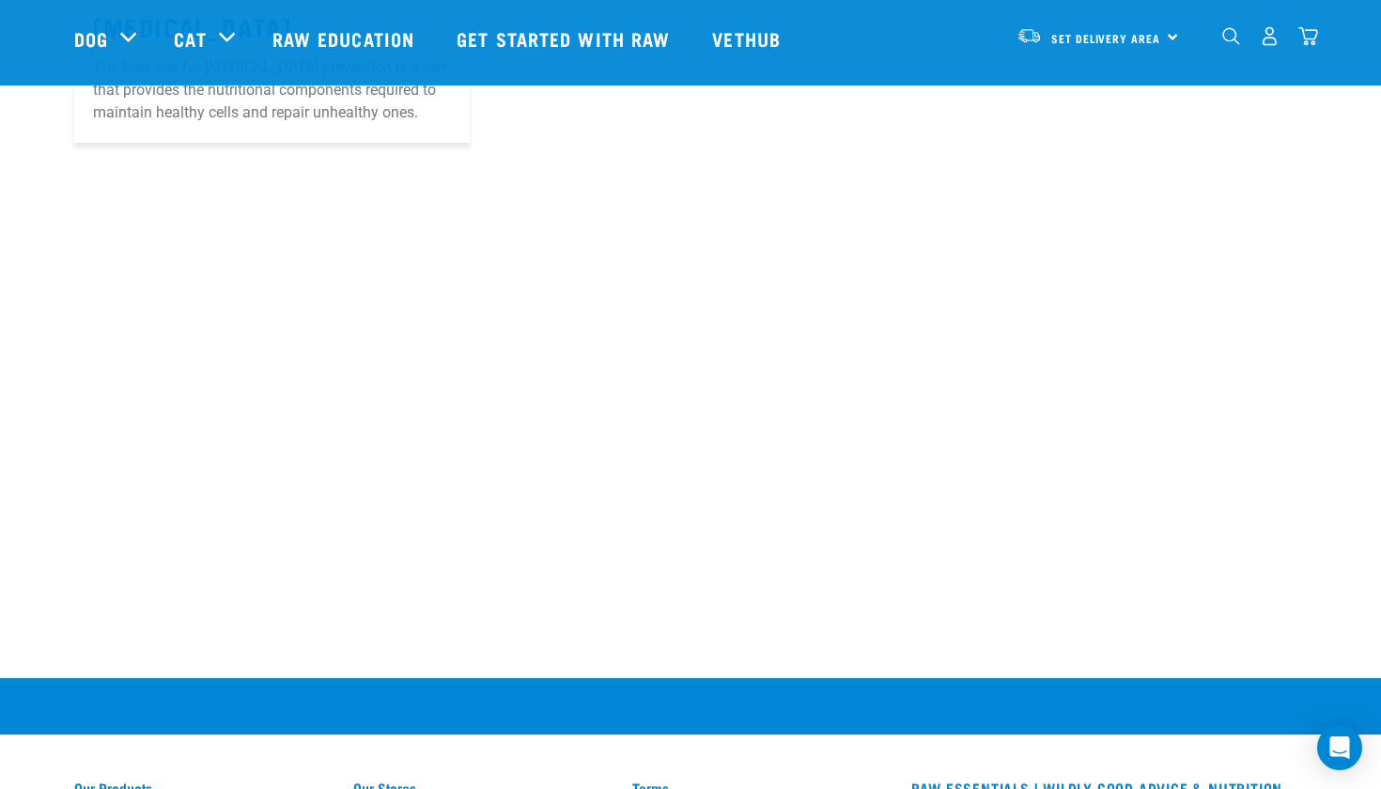
scroll to position [2400, 0]
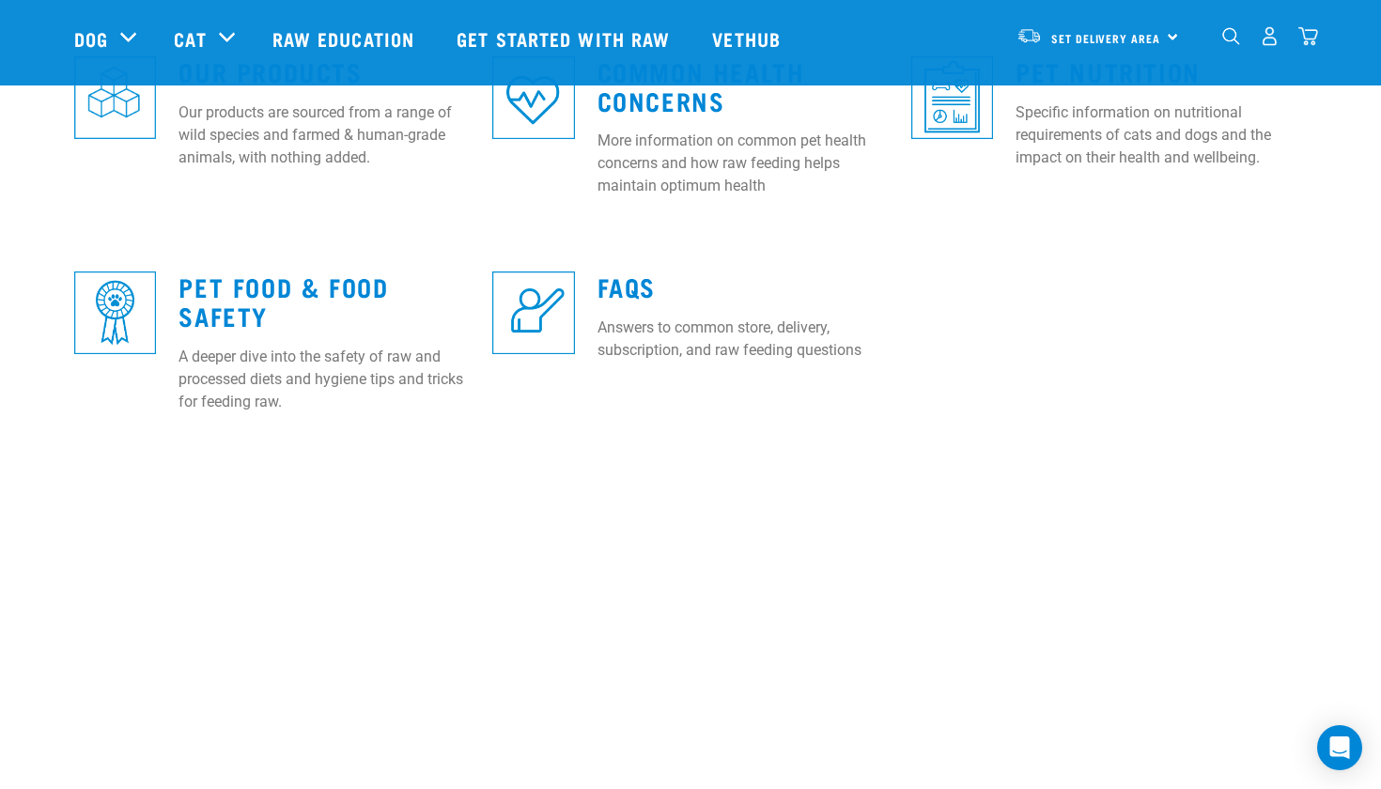
scroll to position [817, 0]
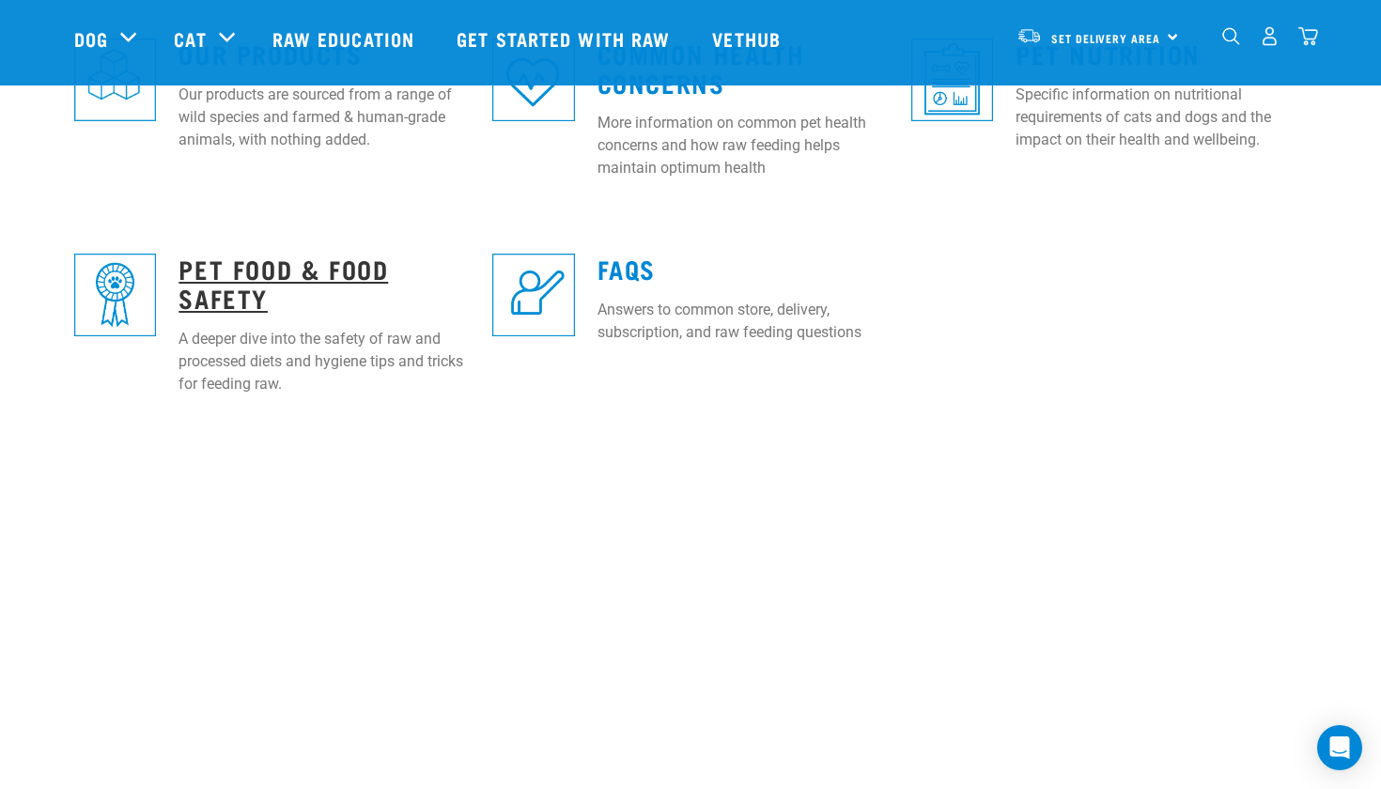
click at [349, 261] on link "Pet Food & Food Safety" at bounding box center [284, 282] width 210 height 43
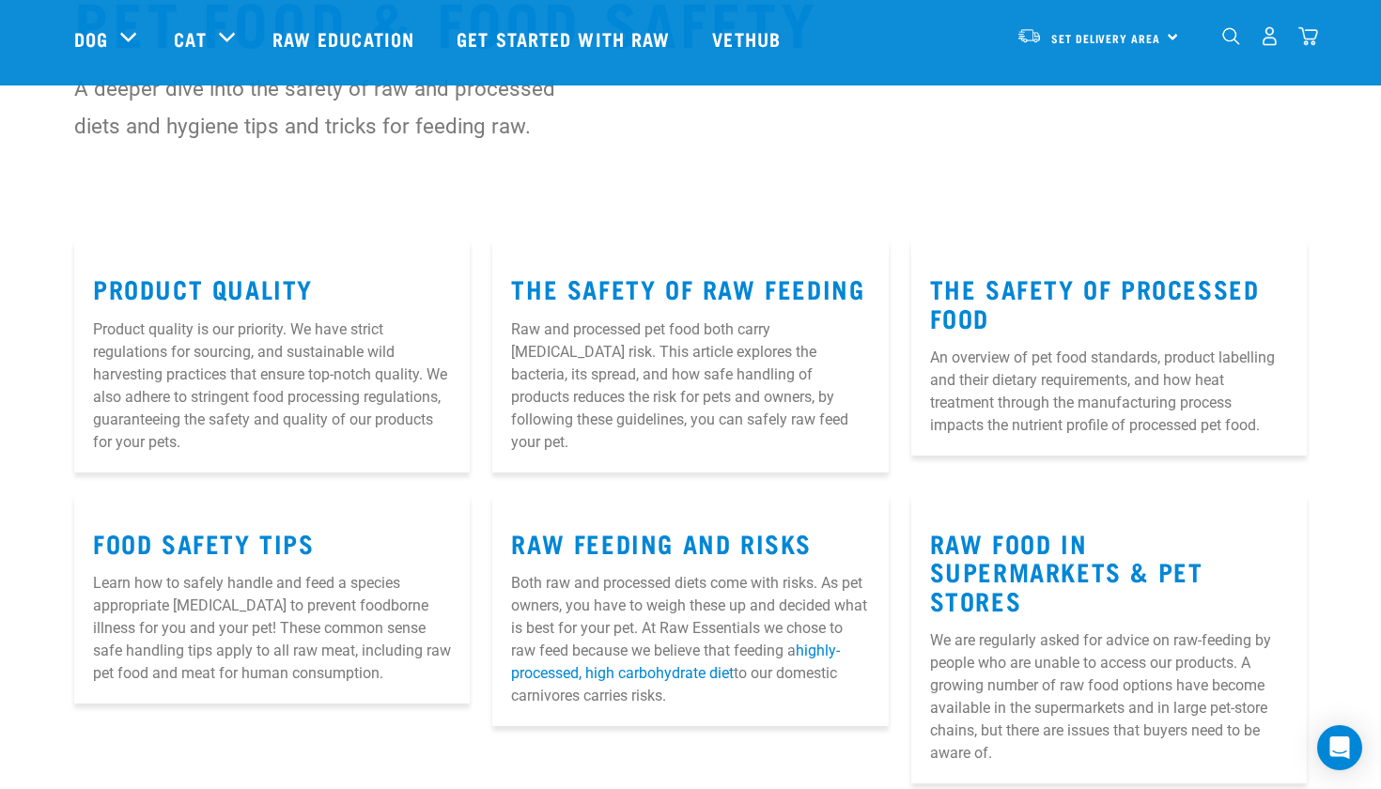
scroll to position [131, 0]
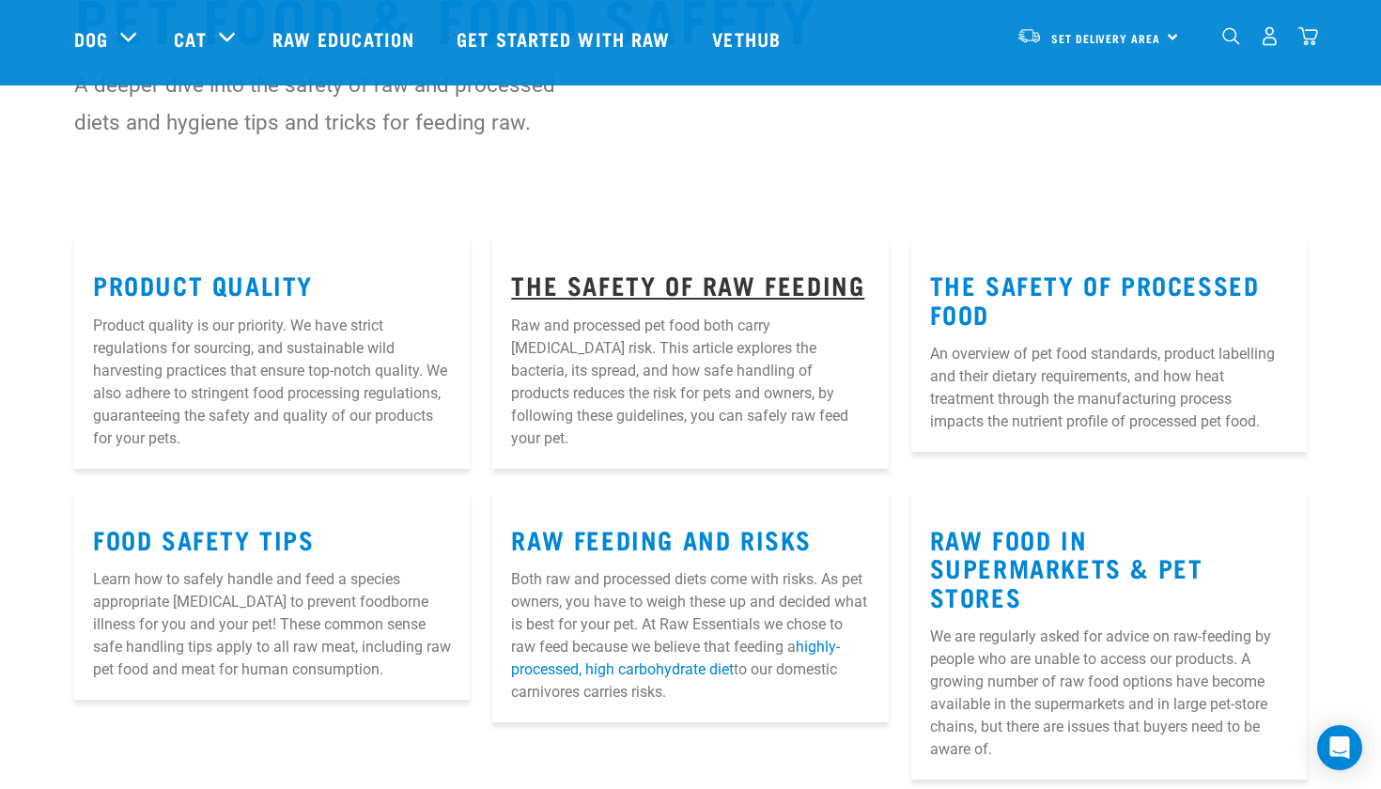
click at [583, 287] on link "The Safety of Raw Feeding" at bounding box center [687, 284] width 353 height 14
